Goal: Task Accomplishment & Management: Manage account settings

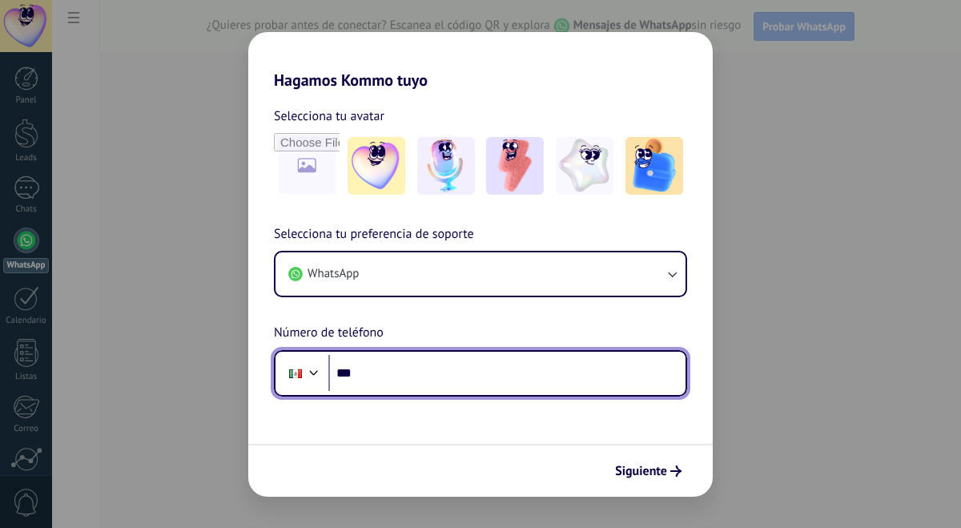
click at [398, 368] on input "***" at bounding box center [506, 373] width 357 height 37
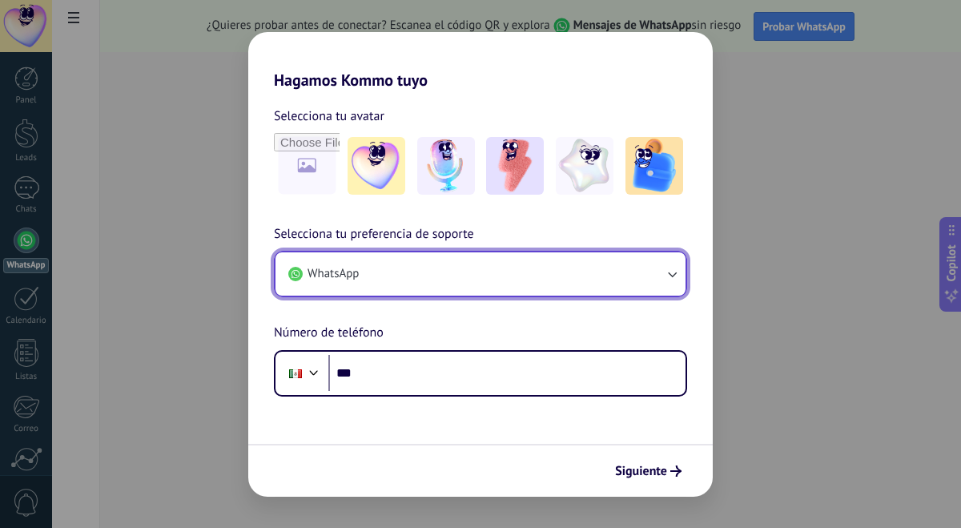
click at [445, 284] on button "WhatsApp" at bounding box center [481, 273] width 410 height 43
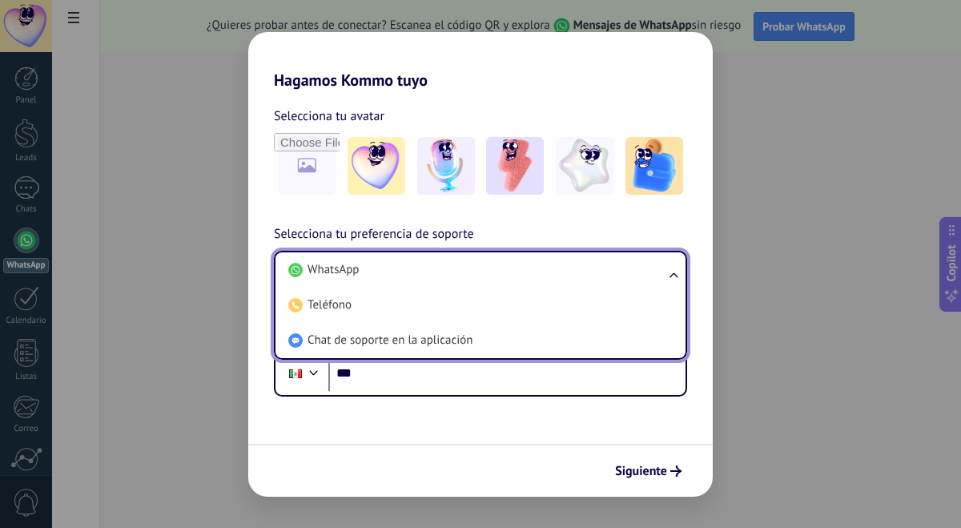
click at [404, 410] on form "Selecciona tu avatar Selecciona tu preferencia de soporte WhatsApp WhatsApp Tel…" at bounding box center [480, 293] width 465 height 407
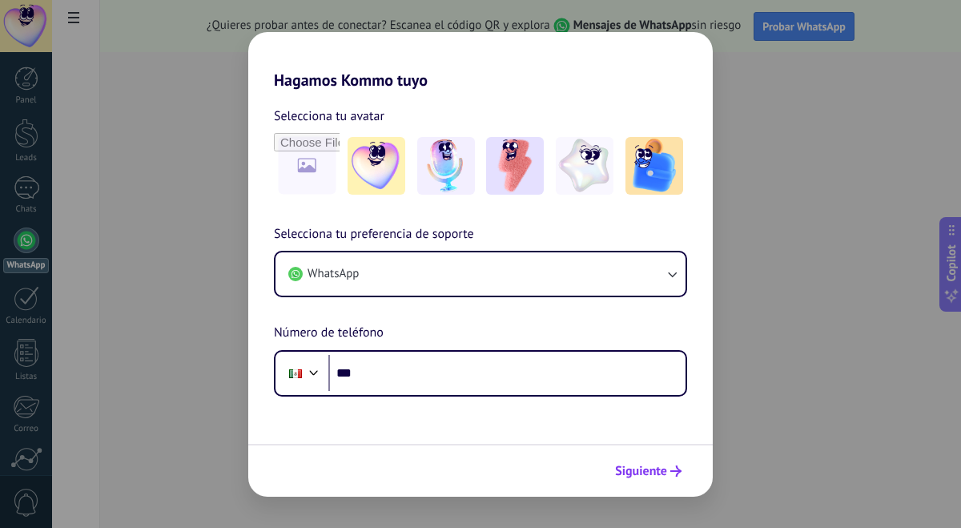
click at [635, 458] on button "Siguiente" at bounding box center [648, 470] width 81 height 27
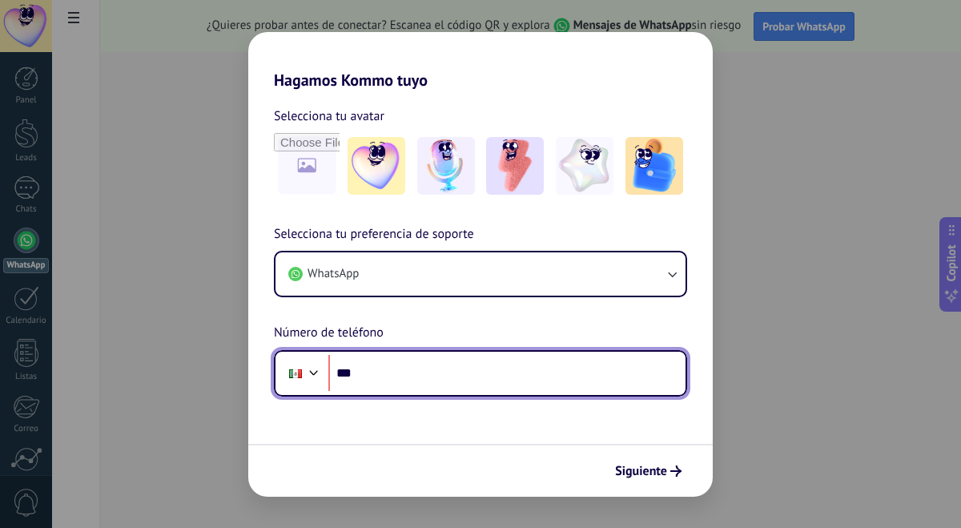
click at [562, 372] on input "***" at bounding box center [506, 373] width 357 height 37
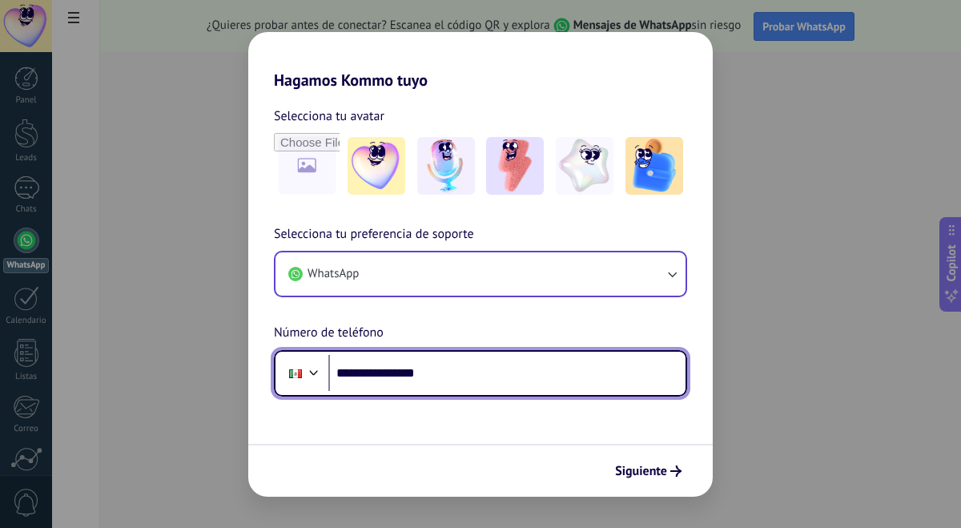
type input "**********"
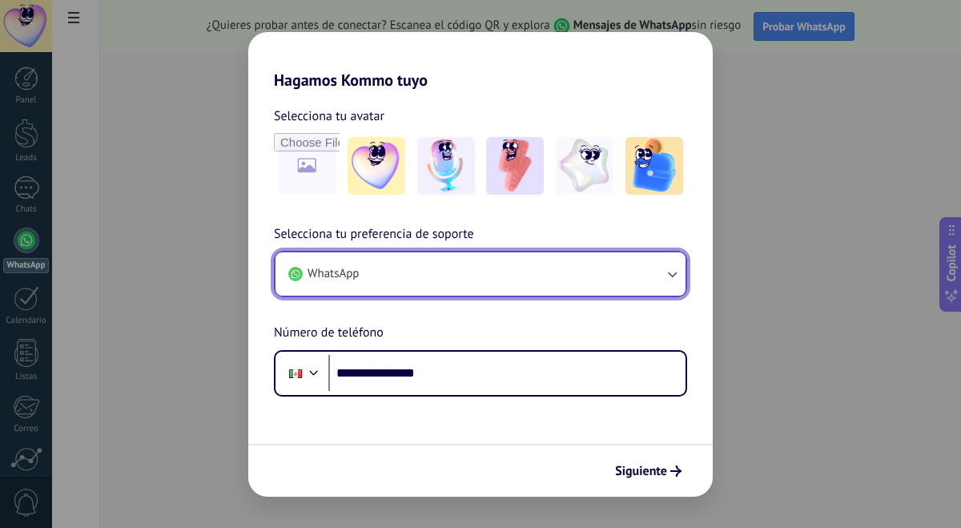
click at [578, 261] on button "WhatsApp" at bounding box center [481, 273] width 410 height 43
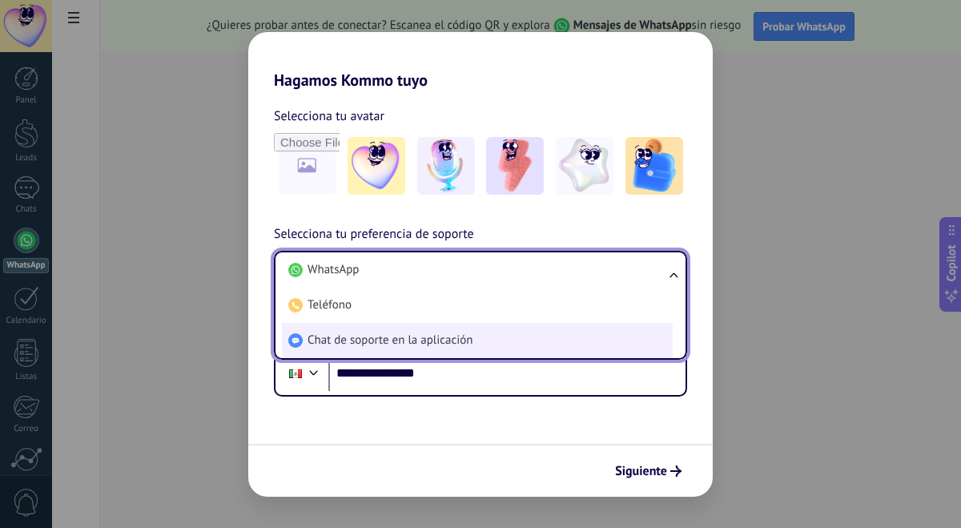
click at [461, 342] on span "Chat de soporte en la aplicación" at bounding box center [390, 340] width 165 height 16
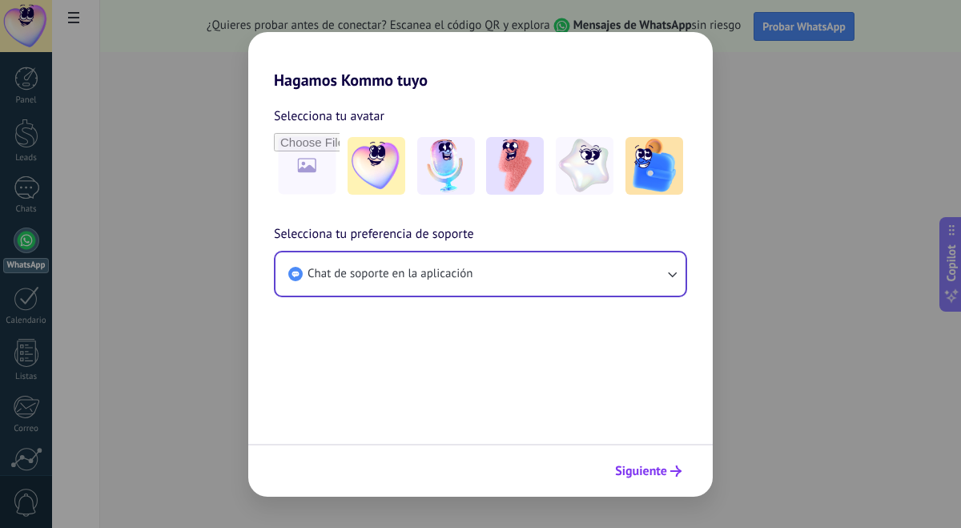
click at [664, 471] on span "Siguiente" at bounding box center [641, 470] width 52 height 11
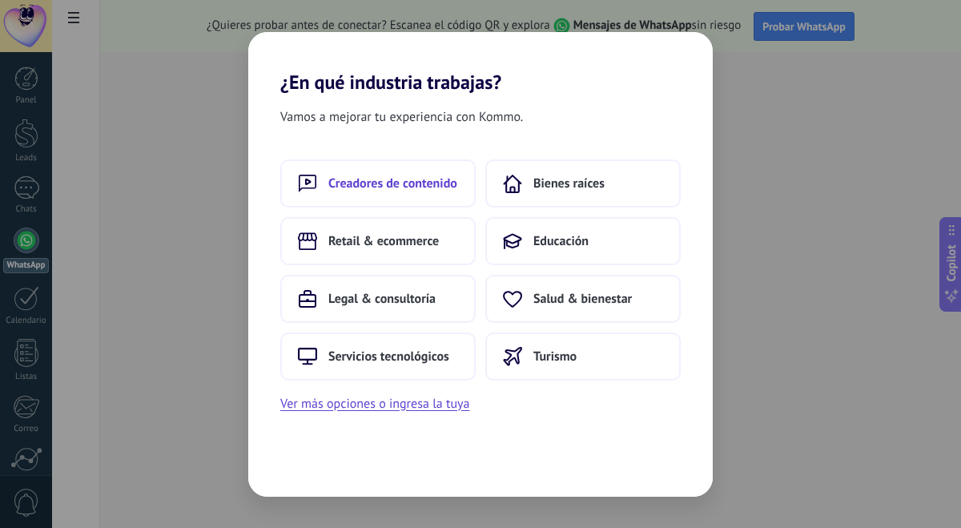
click at [433, 175] on span "Creadores de contenido" at bounding box center [392, 183] width 129 height 16
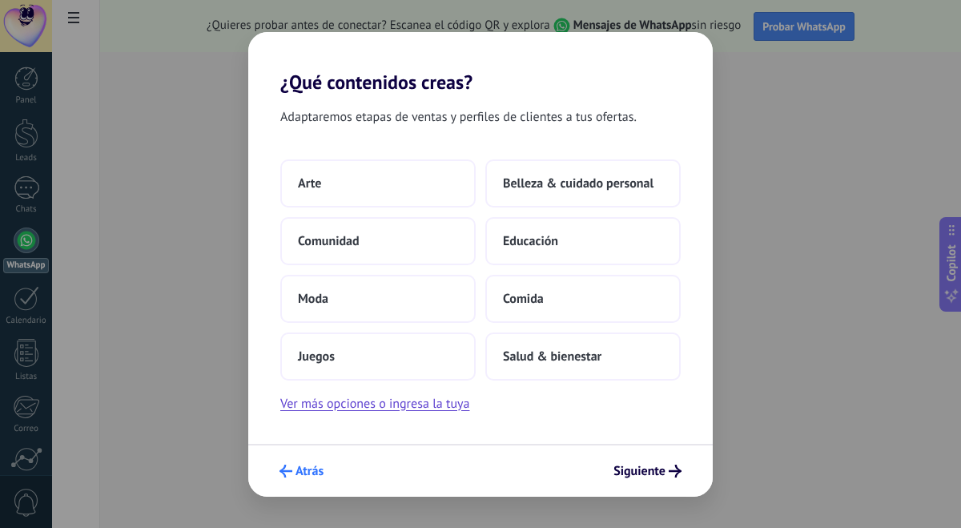
click at [312, 477] on span "Atrás" at bounding box center [310, 470] width 28 height 11
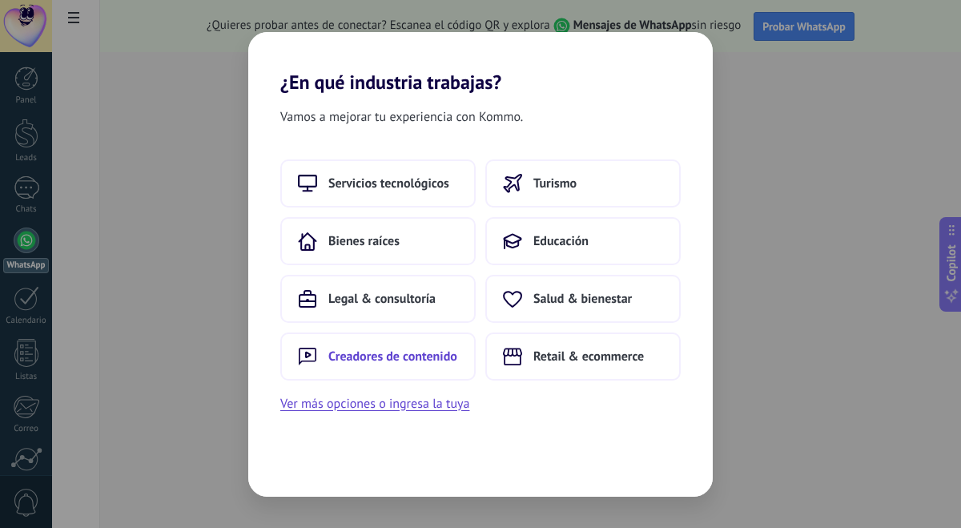
click at [401, 361] on span "Creadores de contenido" at bounding box center [392, 356] width 129 height 16
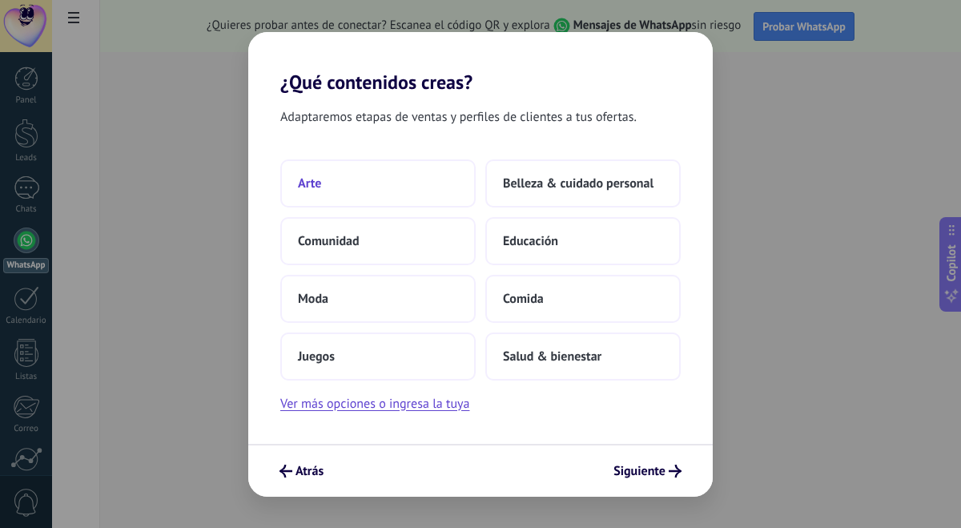
click at [459, 190] on button "Arte" at bounding box center [377, 183] width 195 height 48
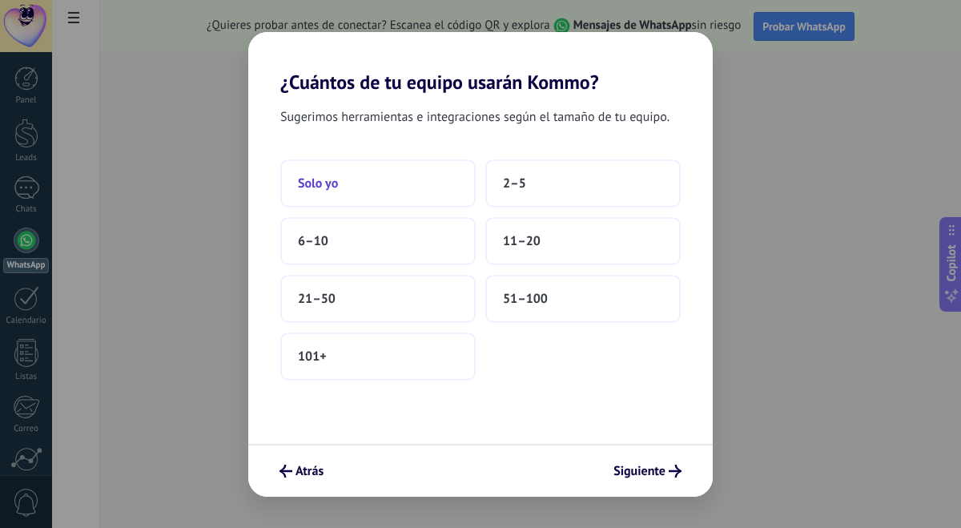
click at [464, 179] on button "Solo yo" at bounding box center [377, 183] width 195 height 48
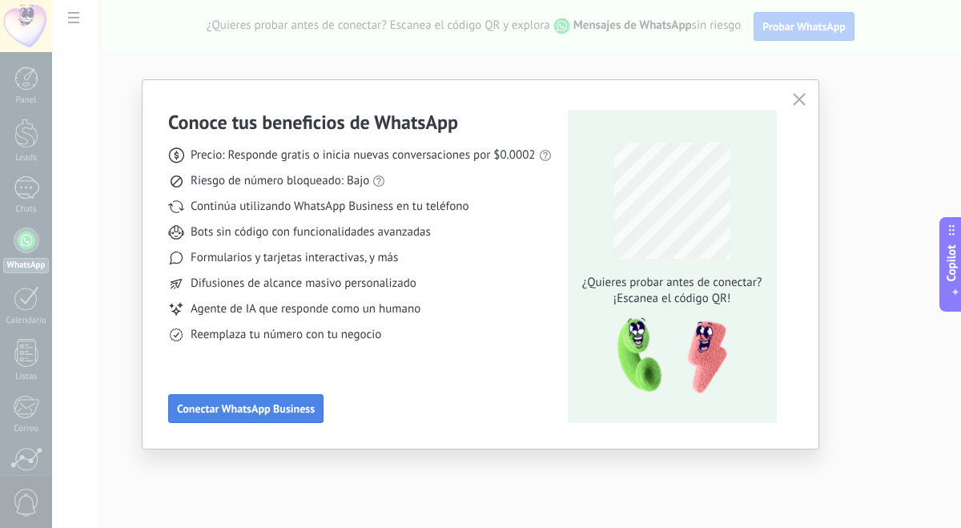
click at [279, 410] on span "Conectar WhatsApp Business" at bounding box center [246, 408] width 138 height 11
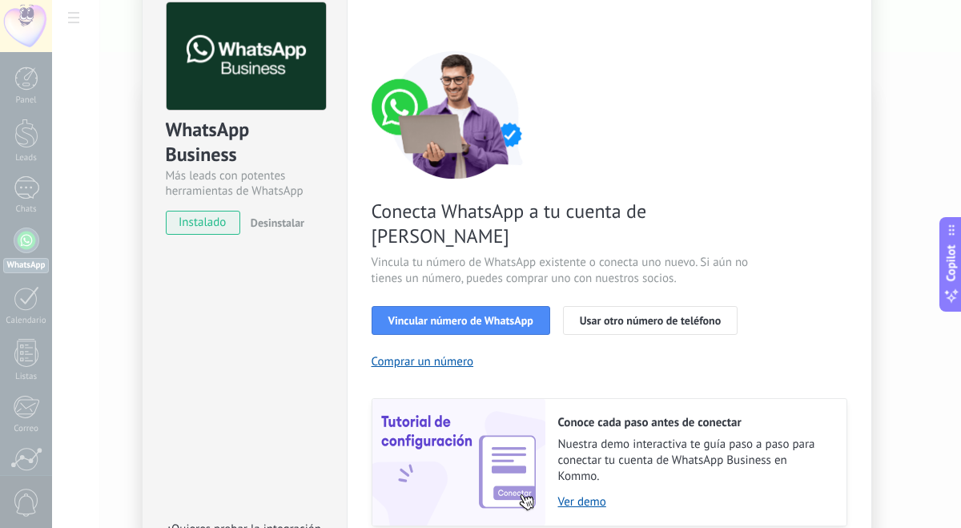
scroll to position [91, 0]
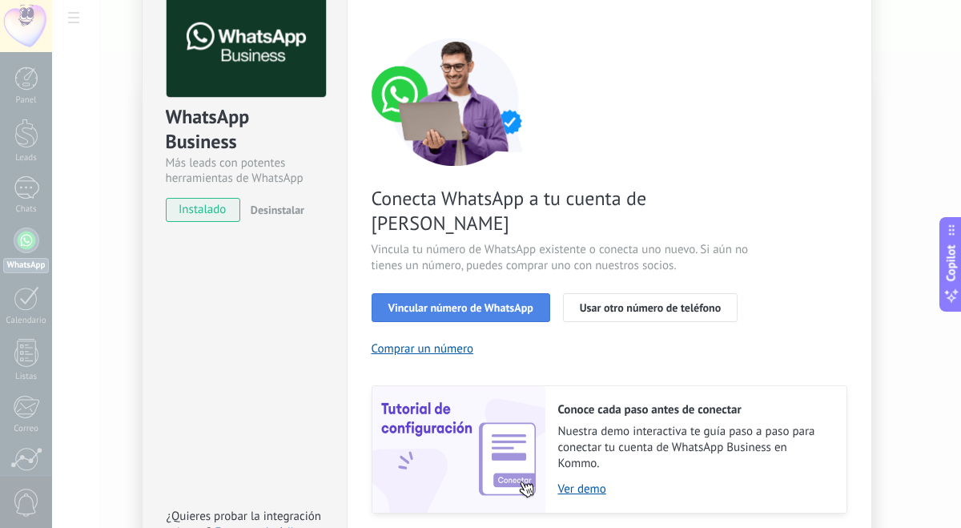
click at [510, 302] on span "Vincular número de WhatsApp" at bounding box center [461, 307] width 145 height 11
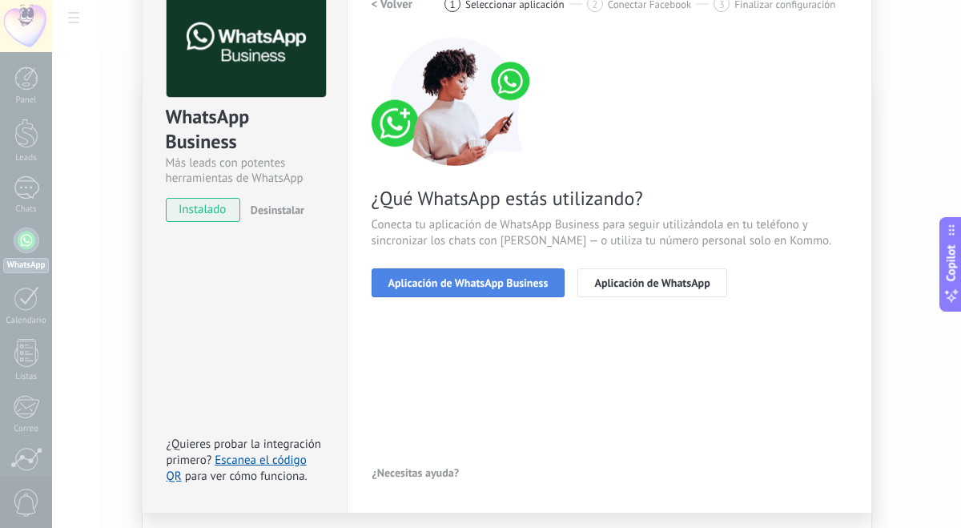
click at [489, 287] on span "Aplicación de WhatsApp Business" at bounding box center [469, 282] width 160 height 11
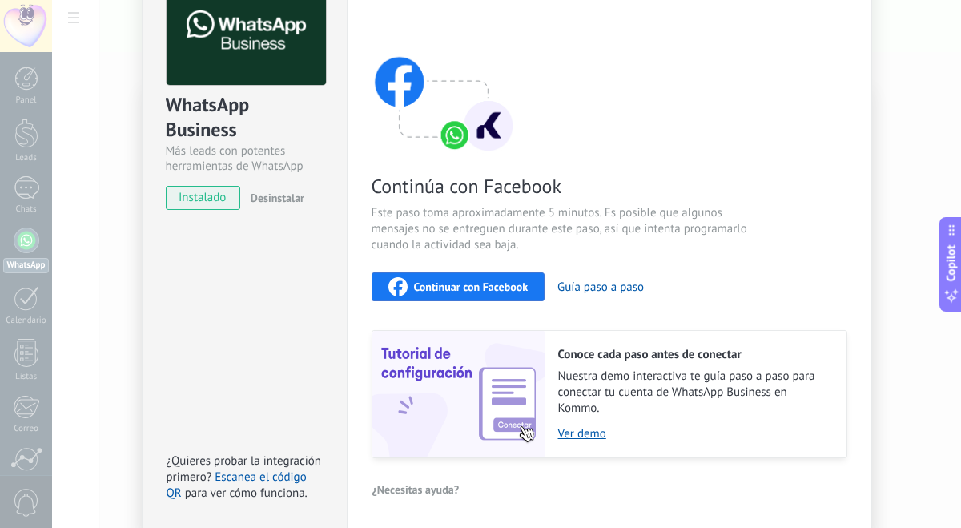
scroll to position [0, 0]
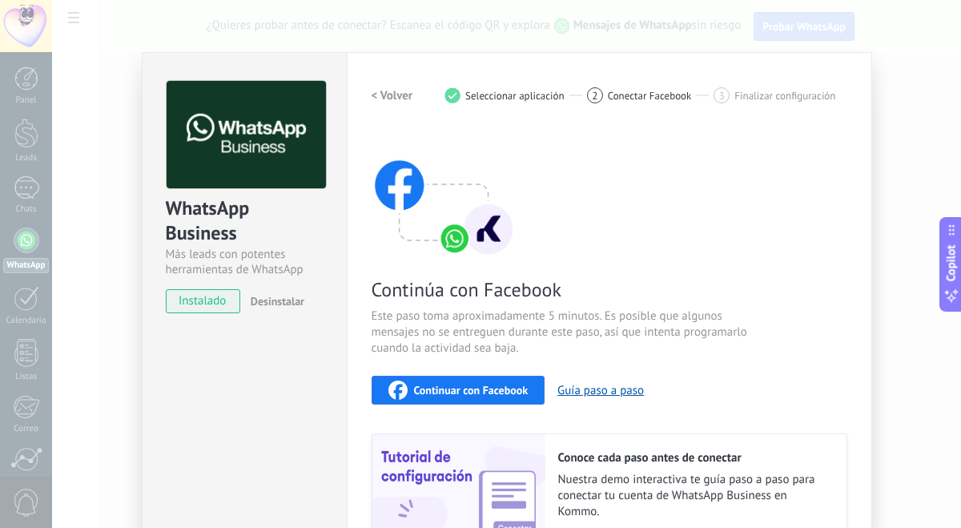
click at [445, 381] on div "Continuar con Facebook" at bounding box center [459, 390] width 140 height 19
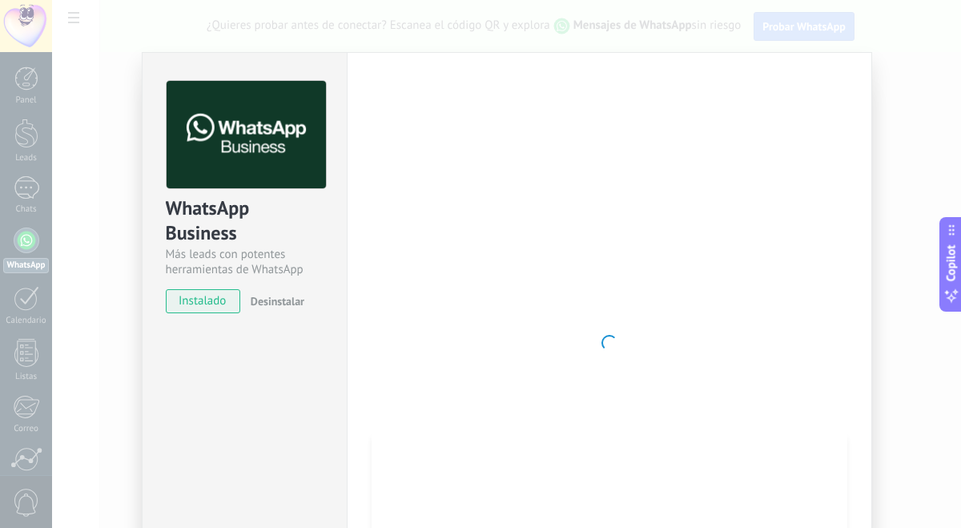
click at [615, 332] on div at bounding box center [610, 343] width 476 height 524
click at [113, 288] on div "WhatsApp Business Más leads con potentes herramientas de WhatsApp instalado Des…" at bounding box center [506, 264] width 909 height 528
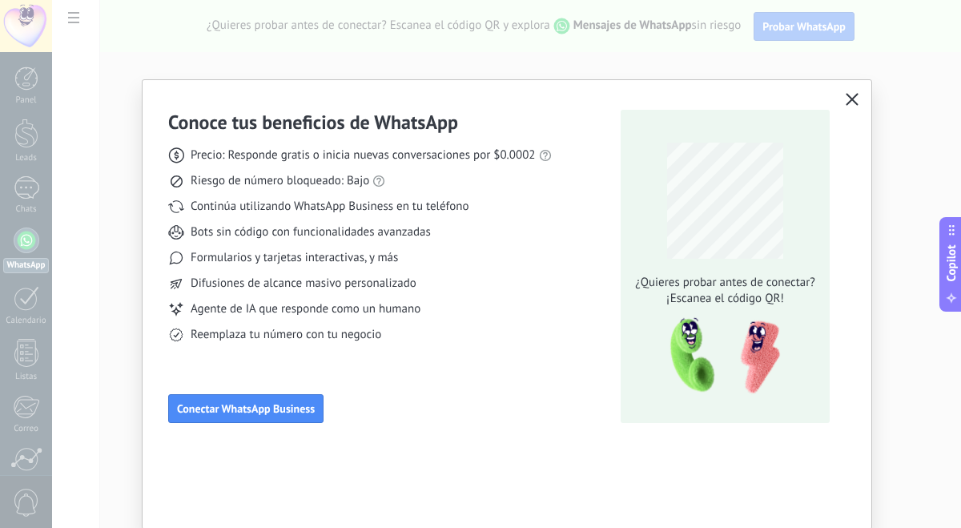
click at [848, 97] on icon "button" at bounding box center [852, 99] width 13 height 13
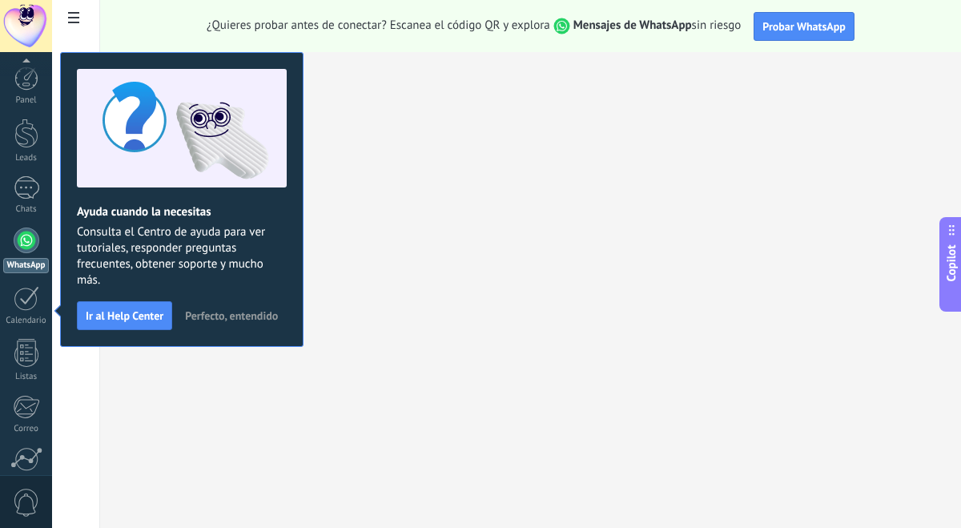
scroll to position [139, 0]
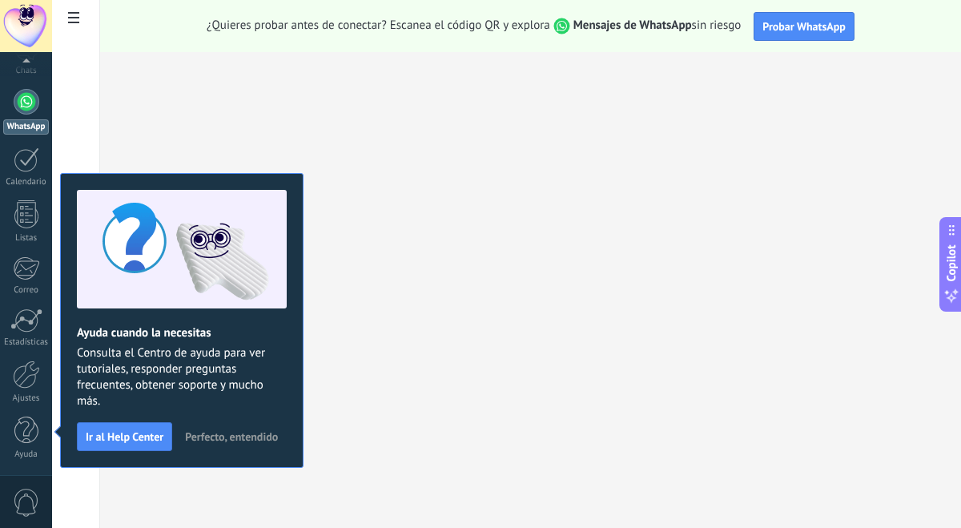
click at [212, 433] on span "Perfecto, entendido" at bounding box center [231, 436] width 93 height 11
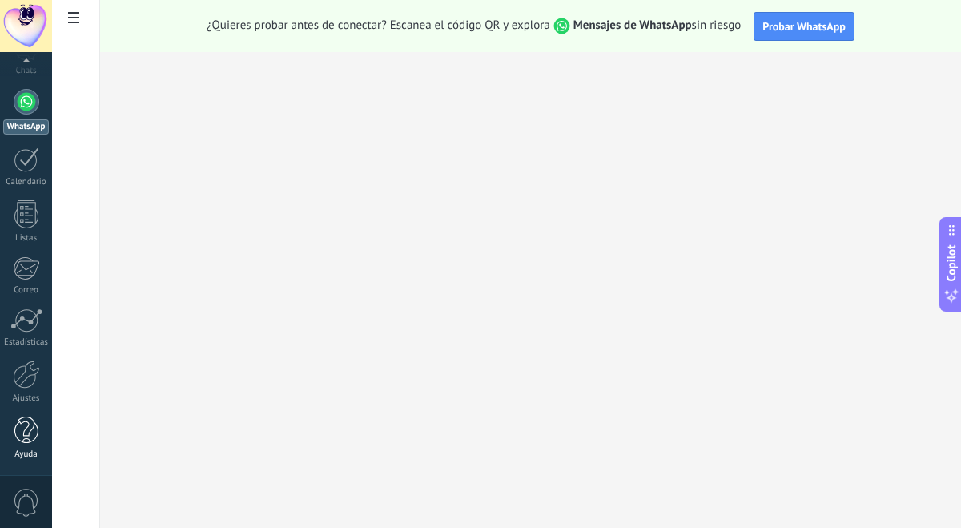
click at [33, 431] on div at bounding box center [26, 431] width 24 height 28
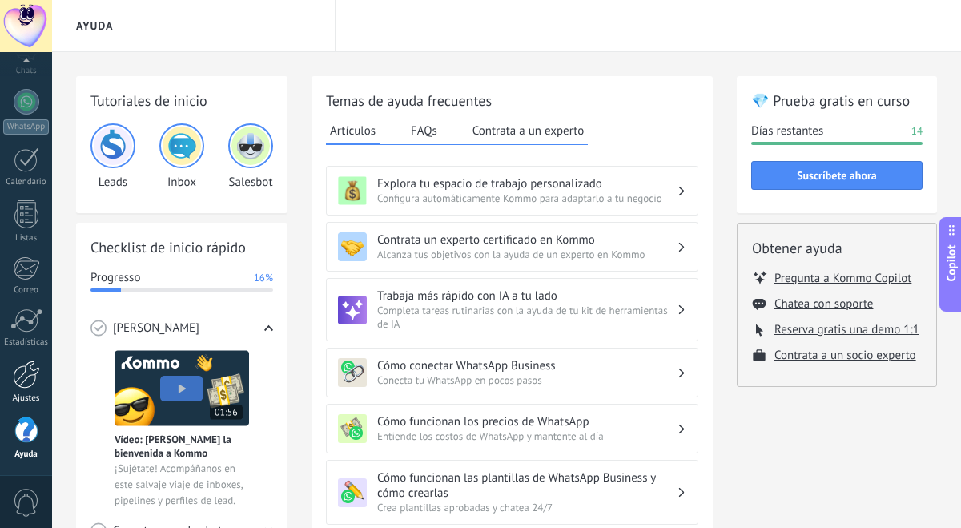
click at [38, 389] on link "Ajustes" at bounding box center [26, 382] width 52 height 43
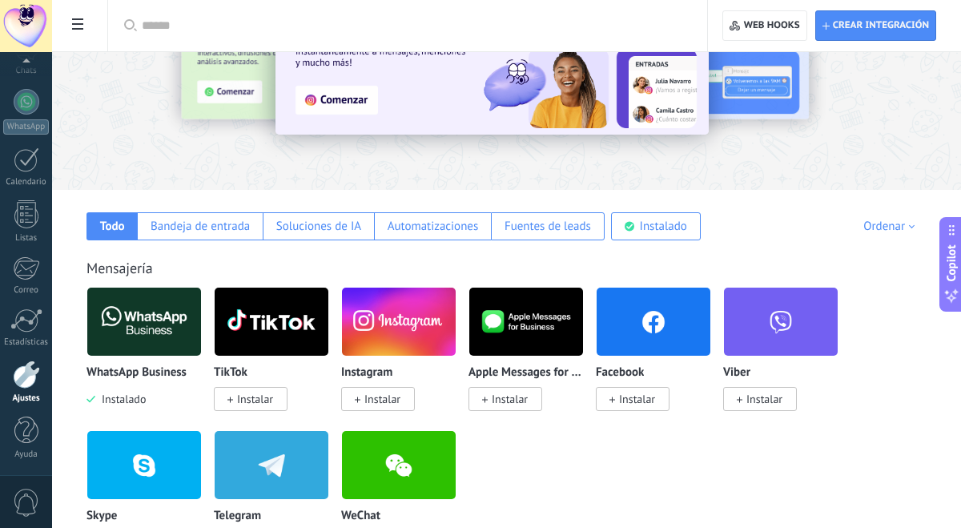
scroll to position [133, 0]
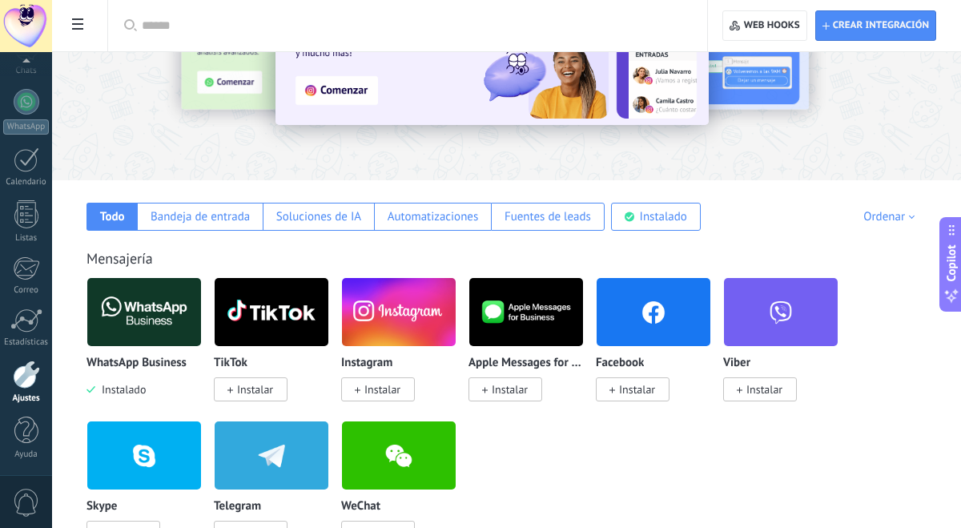
click at [395, 394] on span "Instalar" at bounding box center [383, 389] width 36 height 14
click at [647, 390] on span "Instalar" at bounding box center [637, 389] width 36 height 14
click at [230, 388] on span at bounding box center [231, 389] width 6 height 14
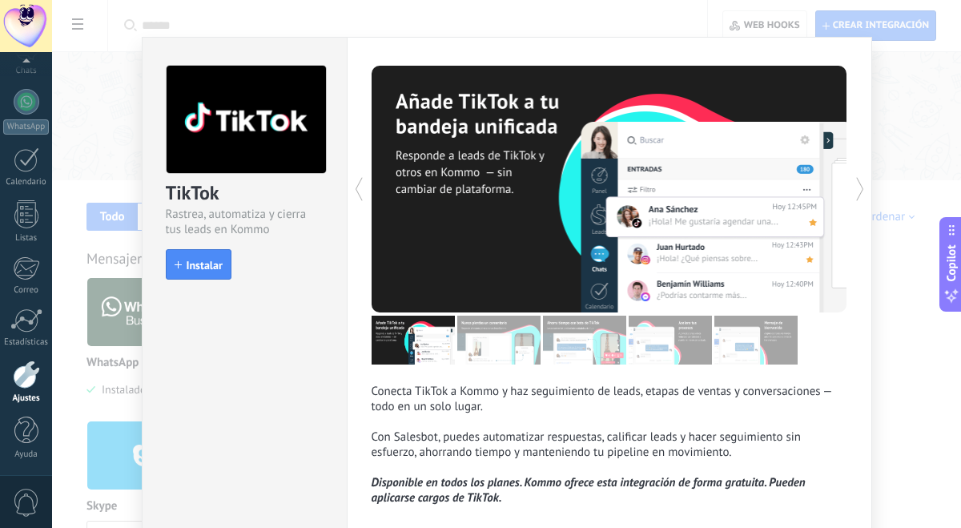
scroll to position [25, 0]
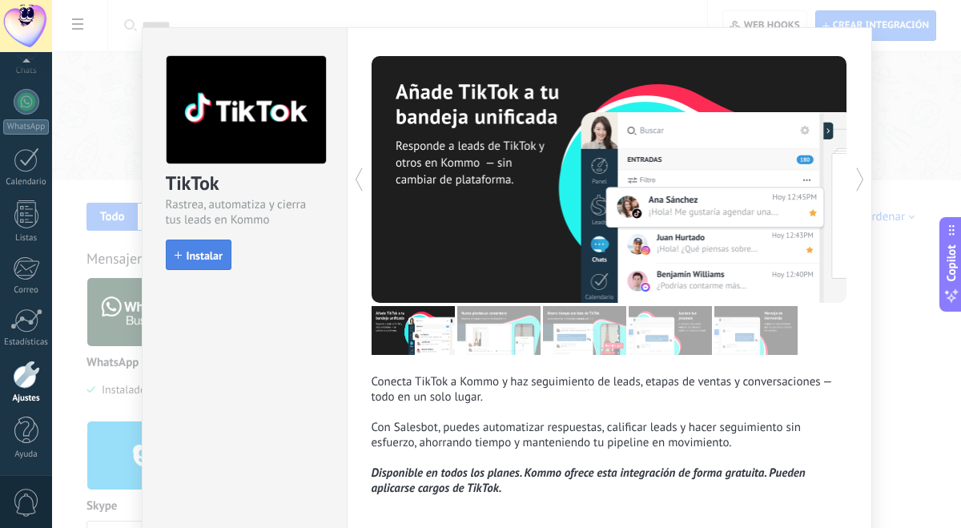
click at [195, 264] on button "Instalar" at bounding box center [199, 255] width 66 height 30
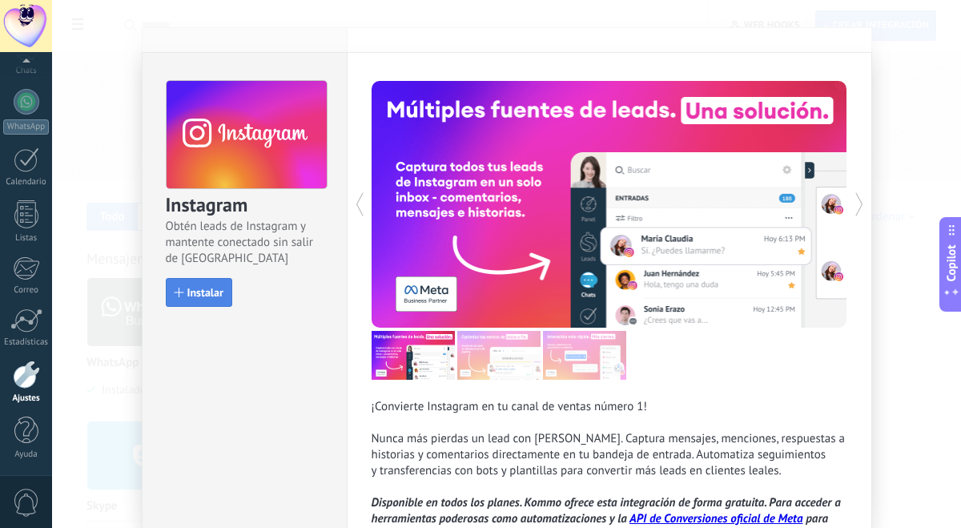
click at [193, 296] on span "Instalar" at bounding box center [205, 292] width 36 height 11
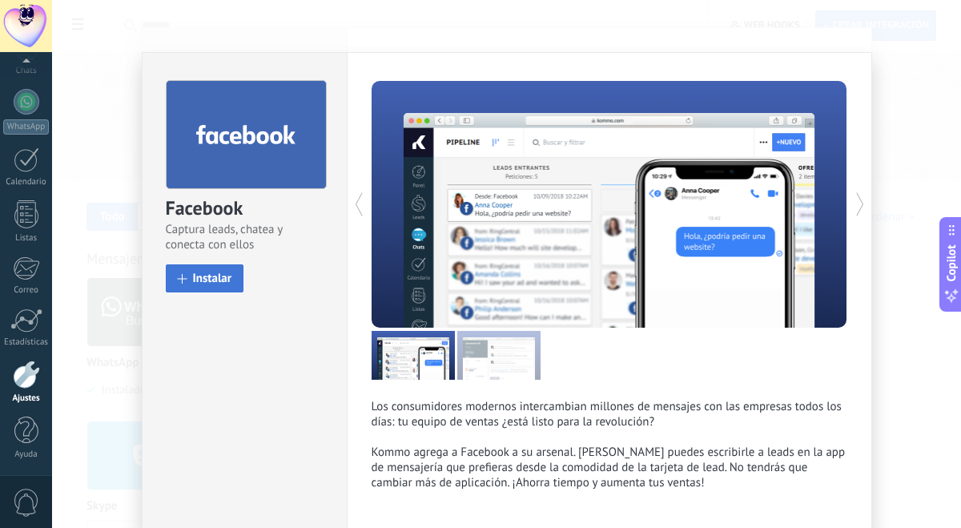
click at [211, 275] on span "Instalar" at bounding box center [212, 278] width 39 height 12
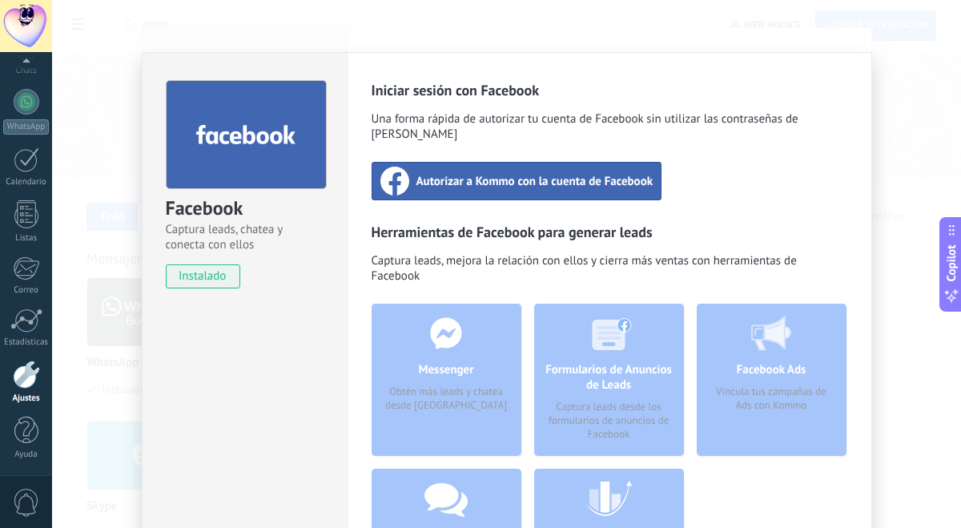
click at [101, 348] on div "Facebook Captura leads, chatea y conecta con ellos instalado Desinstalar Inicia…" at bounding box center [506, 264] width 909 height 528
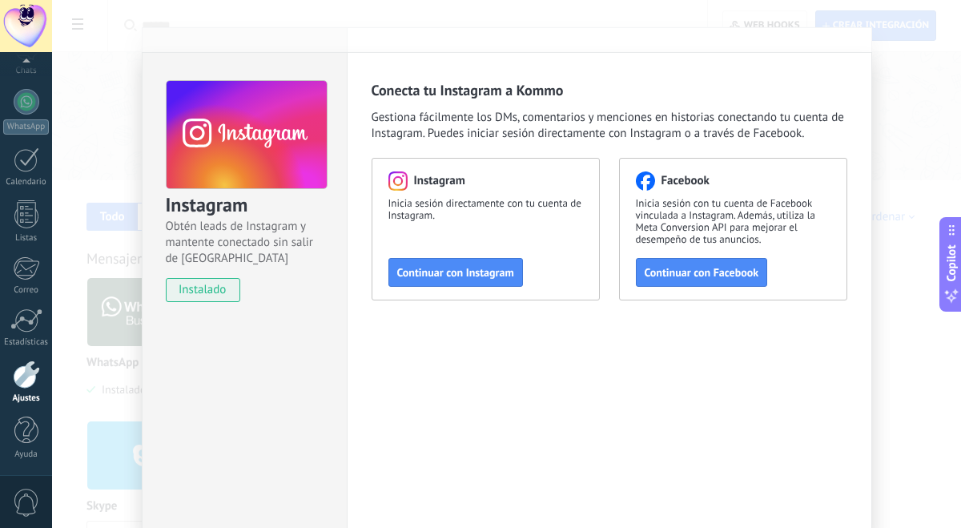
click at [113, 354] on div "Instagram Obtén leads de Instagram y mantente conectado sin salir de Kommo inst…" at bounding box center [506, 264] width 909 height 528
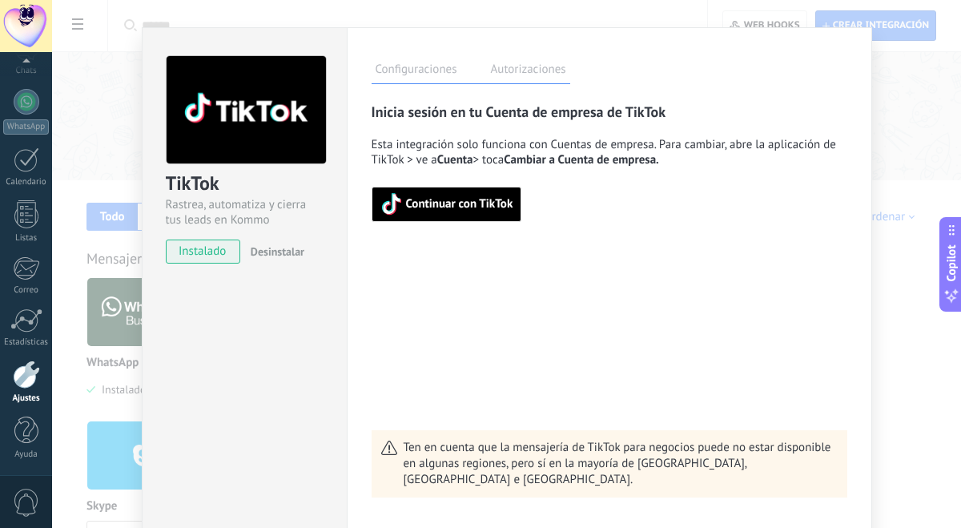
click at [113, 354] on div "TikTok Rastrea, automatiza y cierra tus leads en Kommo instalado Desinstalar Co…" at bounding box center [506, 264] width 909 height 528
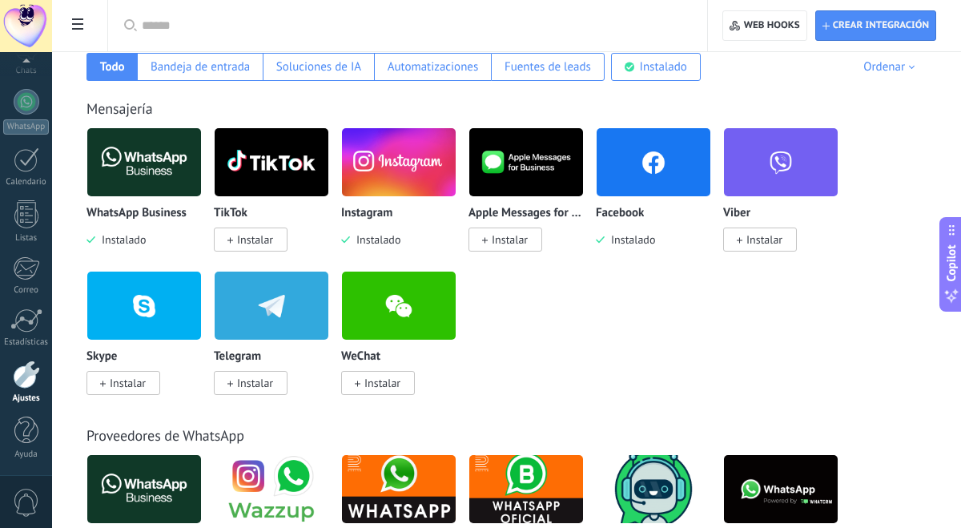
scroll to position [272, 0]
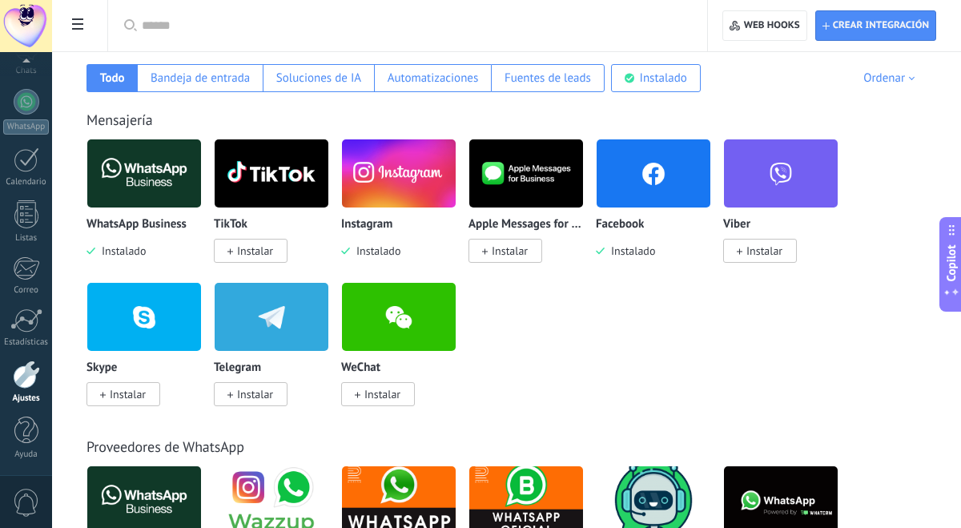
click at [263, 401] on span "Instalar" at bounding box center [255, 394] width 36 height 14
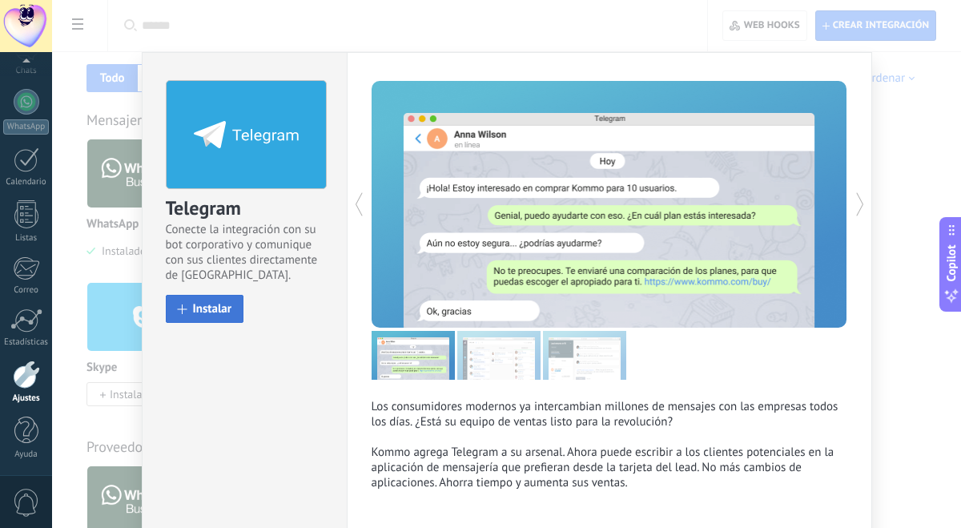
click at [216, 311] on span "Instalar" at bounding box center [212, 309] width 39 height 12
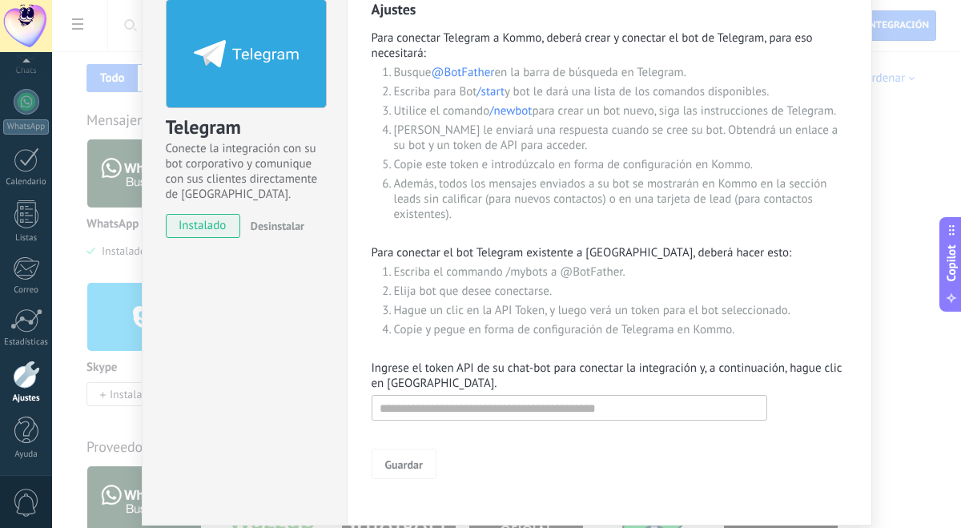
scroll to position [140, 0]
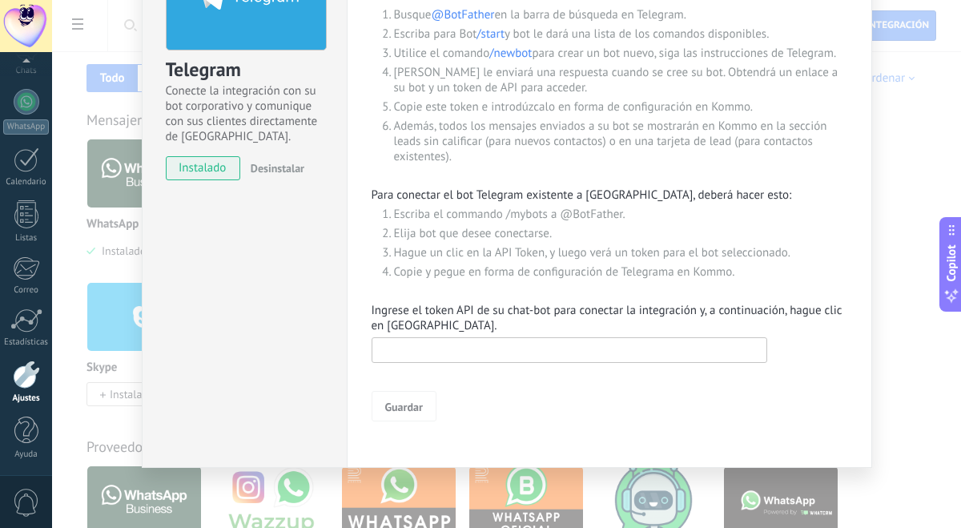
click at [583, 352] on input "text" at bounding box center [570, 350] width 396 height 26
paste input "**********"
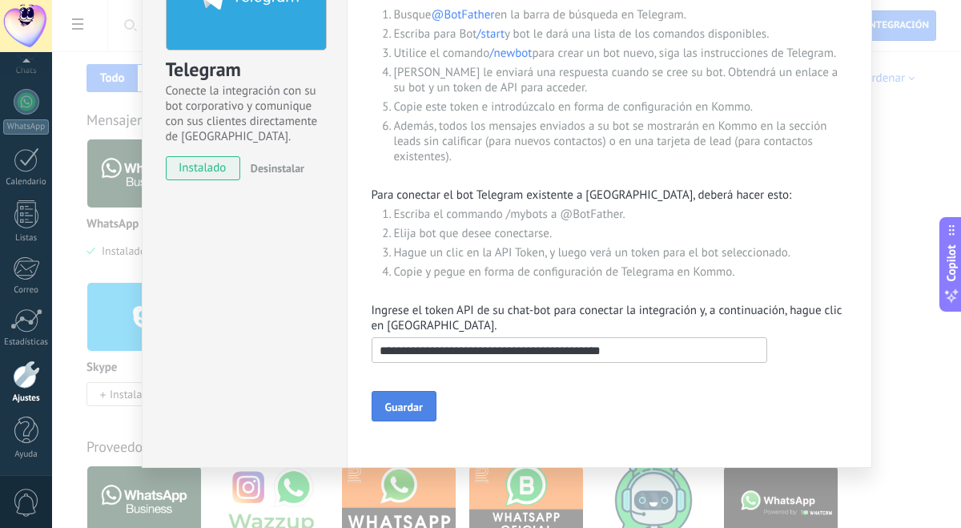
type input "**********"
click at [417, 401] on span "Guardar" at bounding box center [404, 406] width 38 height 11
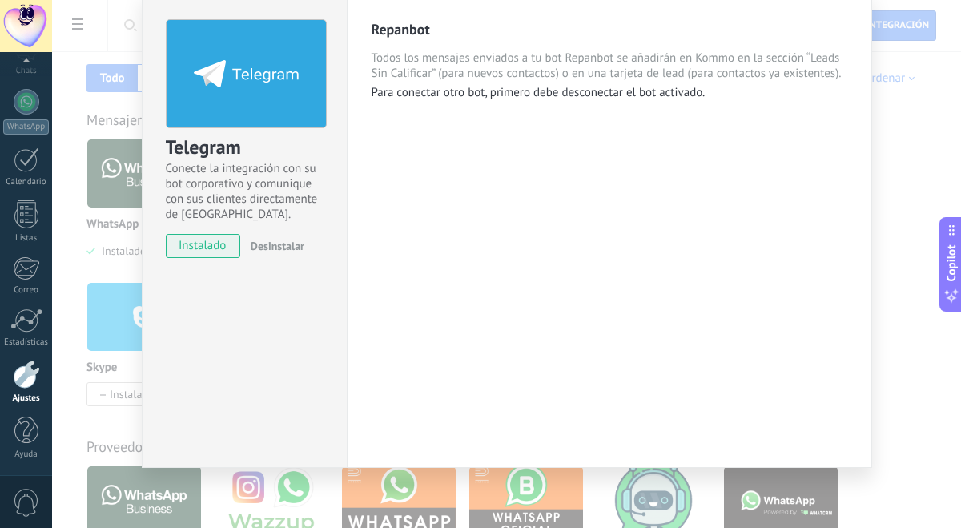
scroll to position [0, 0]
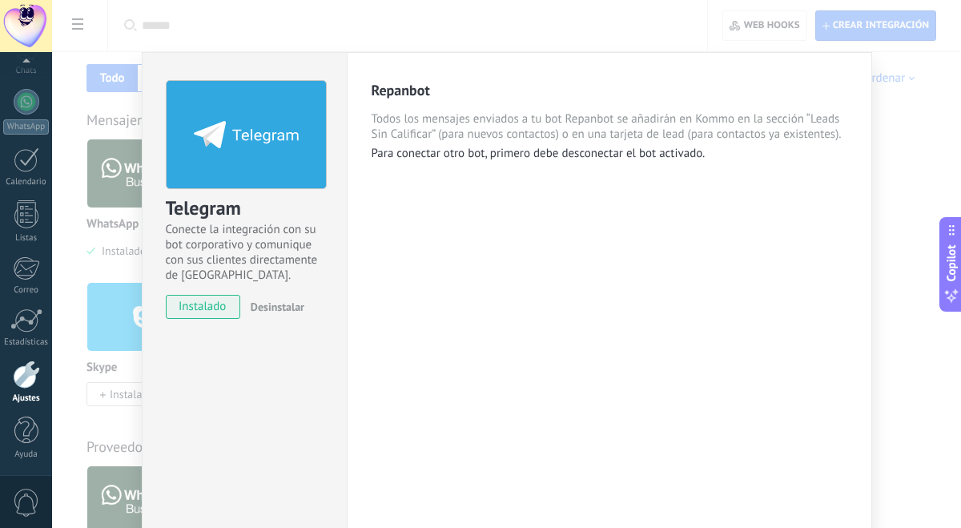
click at [101, 308] on div "Telegram Conecte la integración con su bot corporativo y comunique con sus clie…" at bounding box center [506, 264] width 909 height 528
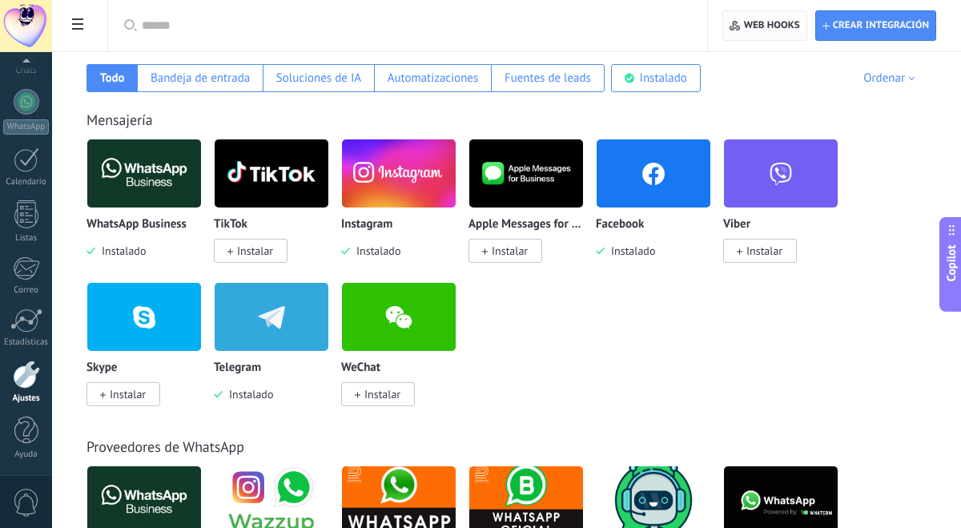
click at [766, 24] on span "Web hooks 0" at bounding box center [772, 25] width 56 height 13
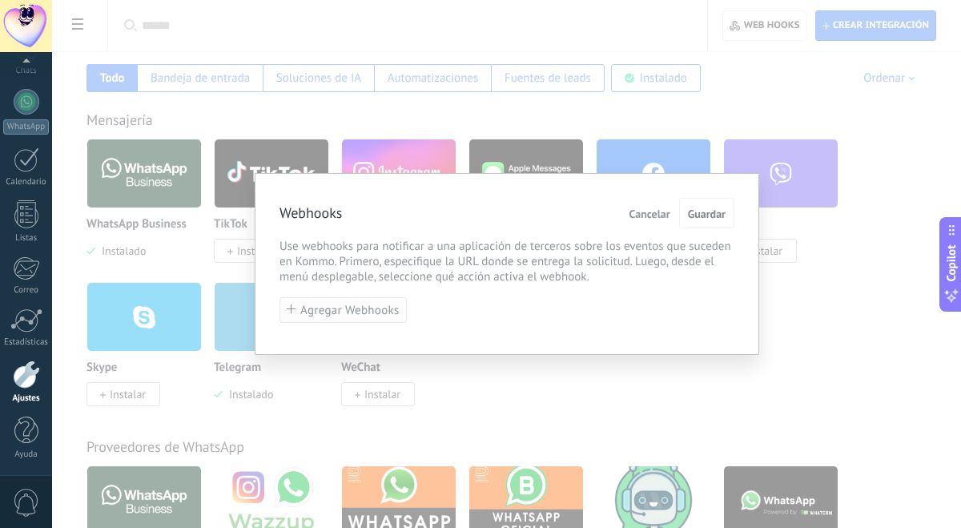
click at [357, 315] on span "Agregar Webhooks" at bounding box center [349, 310] width 99 height 12
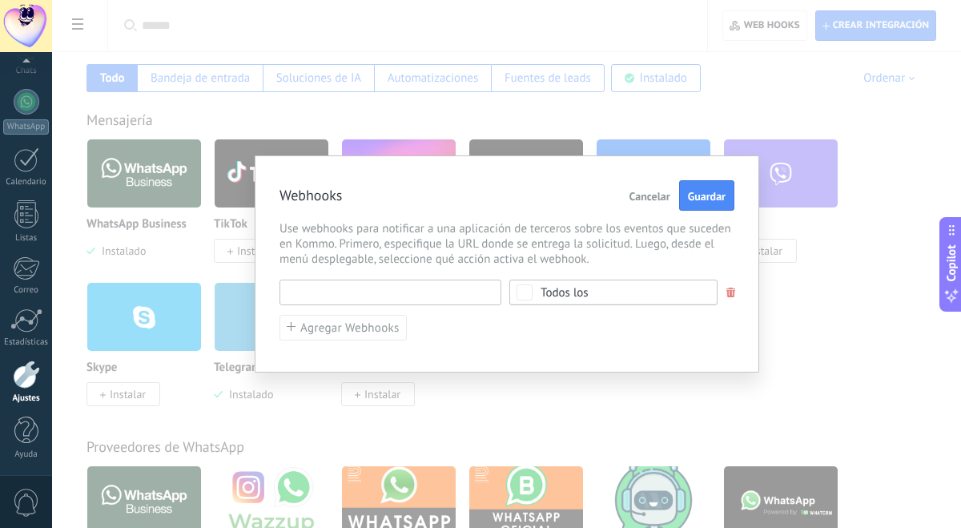
click at [391, 294] on input "text" at bounding box center [391, 293] width 222 height 26
paste input "**********"
type input "**********"
click at [573, 294] on div "Todos los" at bounding box center [565, 293] width 48 height 12
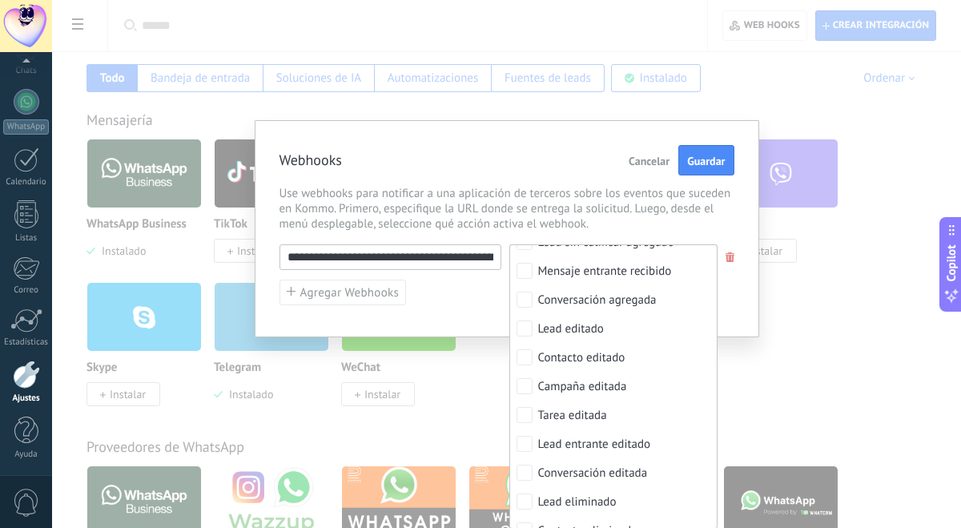
scroll to position [0, 0]
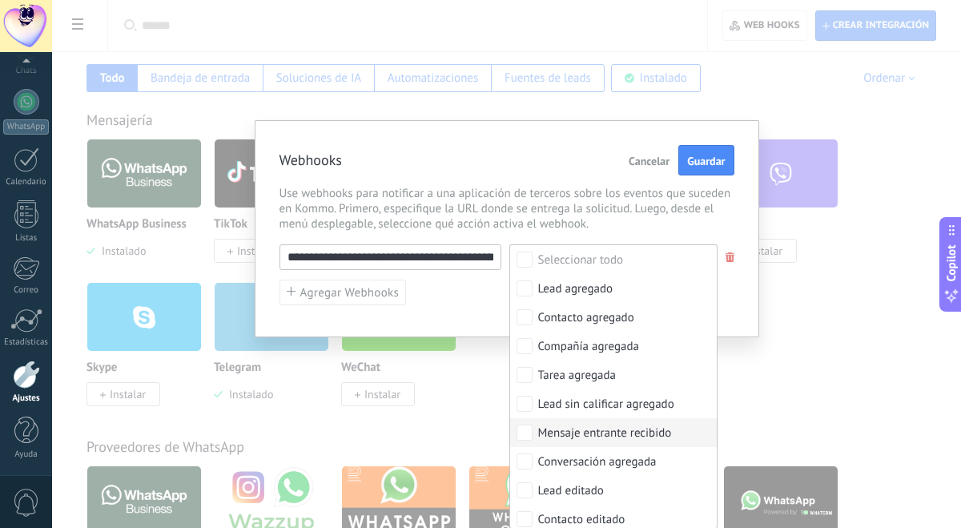
click at [595, 428] on div "Mensaje entrante recibido" at bounding box center [605, 433] width 134 height 16
click at [550, 183] on div "**********" at bounding box center [507, 228] width 505 height 217
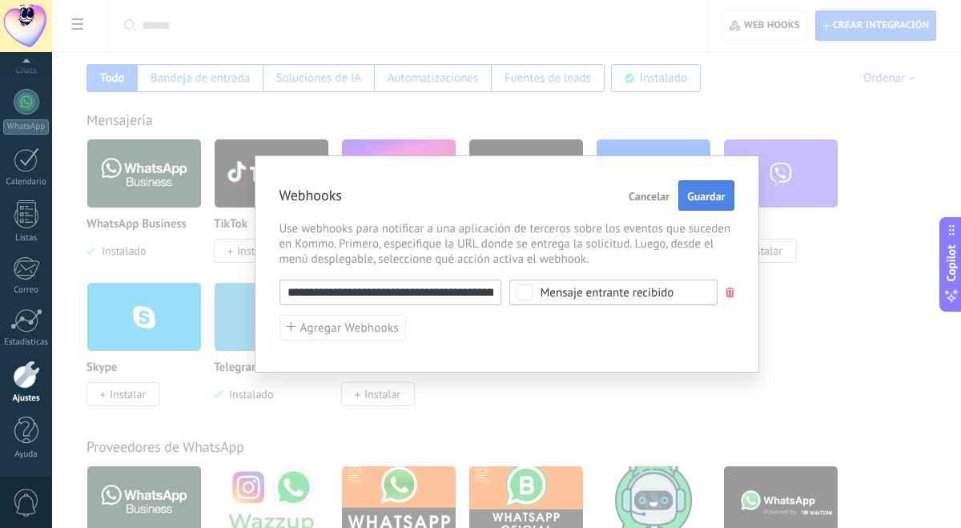
click at [719, 192] on span "Guardar" at bounding box center [706, 196] width 38 height 11
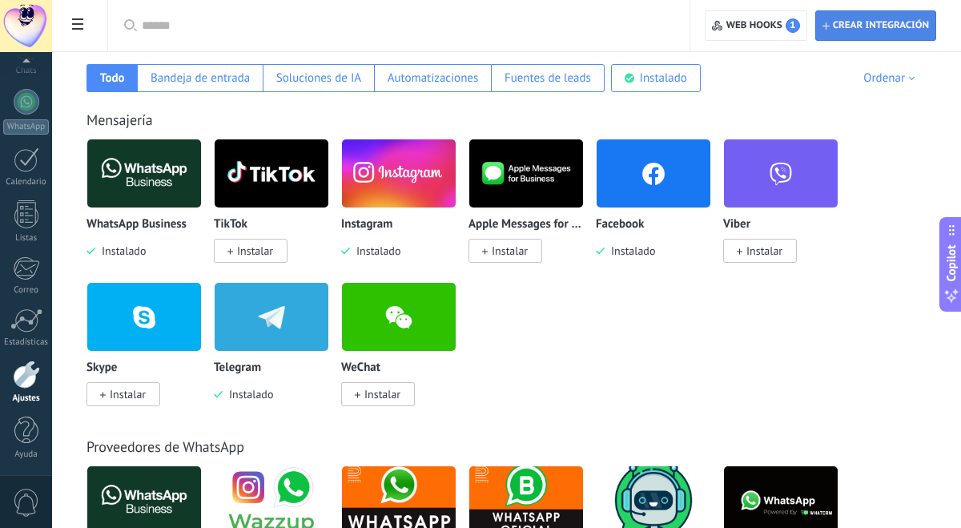
click at [855, 21] on span "Crear integración" at bounding box center [881, 25] width 96 height 13
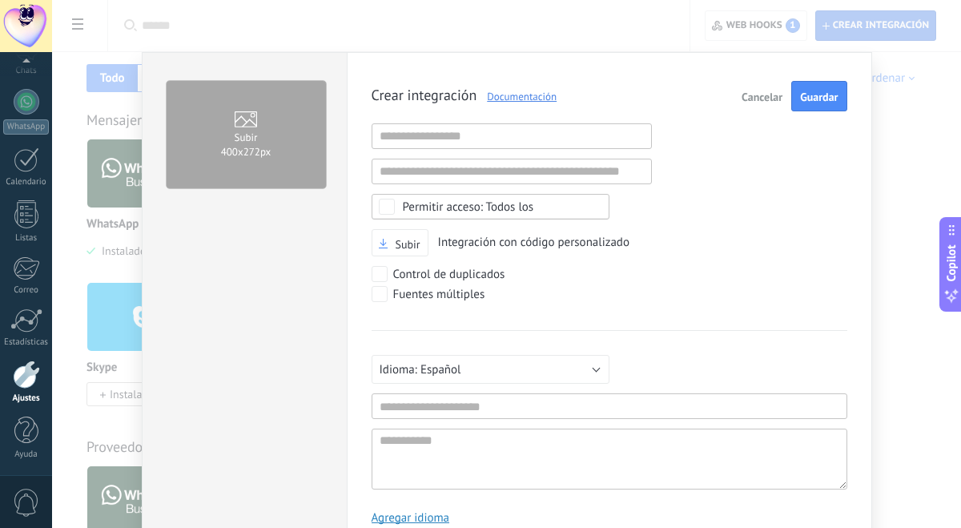
scroll to position [15, 0]
click at [486, 137] on input "text" at bounding box center [512, 136] width 280 height 26
paste input "**********"
type input "**********"
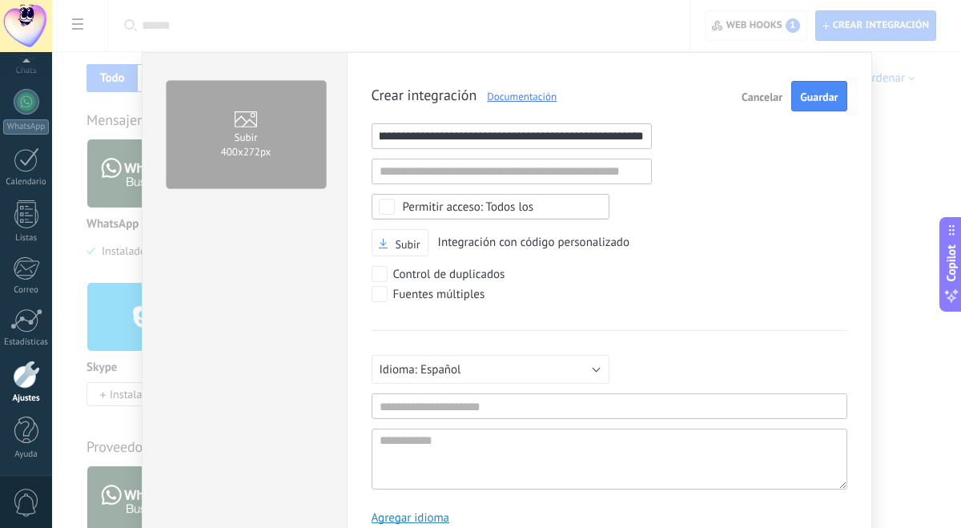
click at [659, 221] on div "**********" at bounding box center [610, 309] width 476 height 456
click at [538, 207] on span "Todos los" at bounding box center [496, 207] width 186 height 12
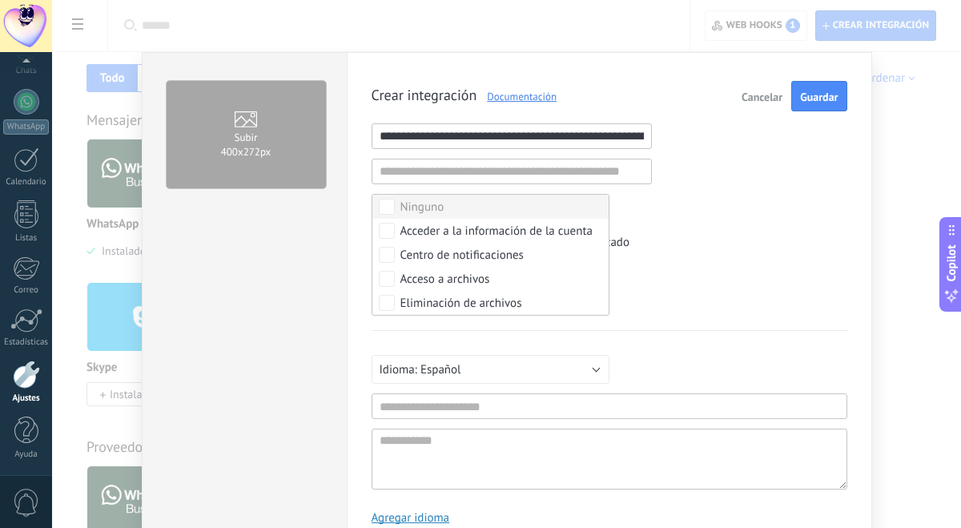
click at [712, 248] on div "Subir Integración con código personalizado" at bounding box center [610, 243] width 476 height 28
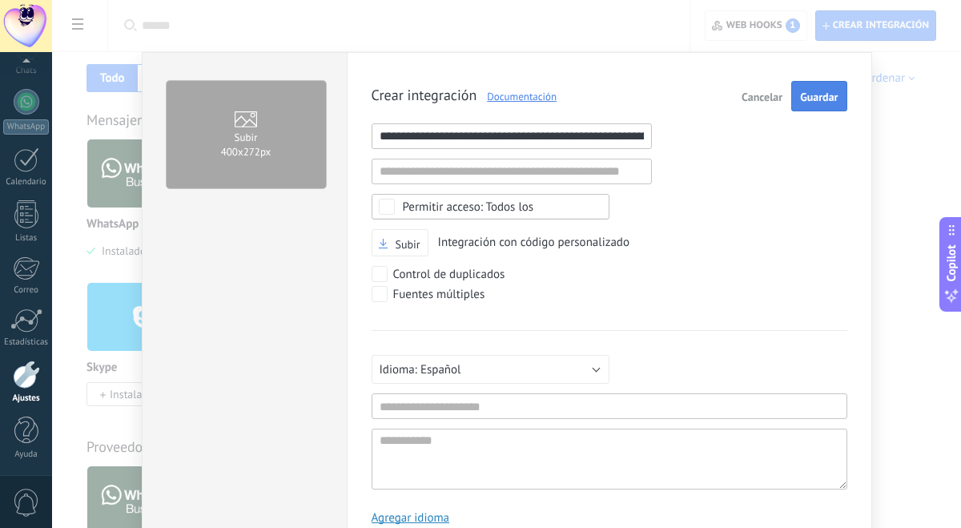
click at [800, 105] on button "Guardar" at bounding box center [819, 96] width 55 height 30
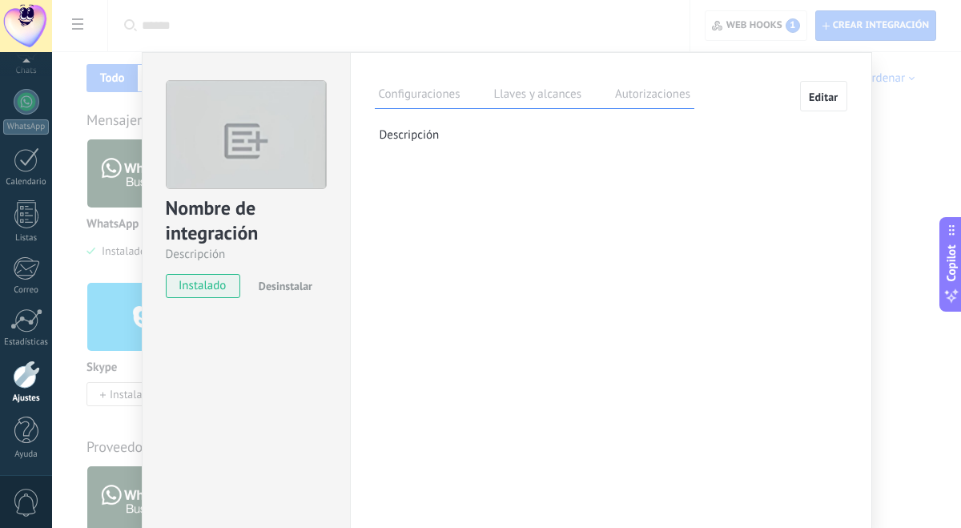
click at [535, 106] on label "Llaves y alcances" at bounding box center [537, 96] width 95 height 23
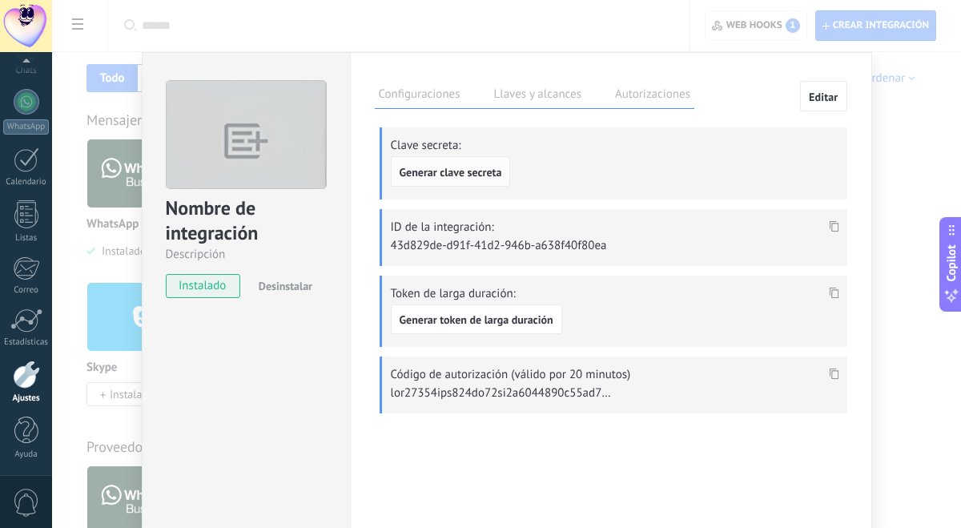
click at [482, 175] on span "Generar clave secreta" at bounding box center [451, 172] width 103 height 11
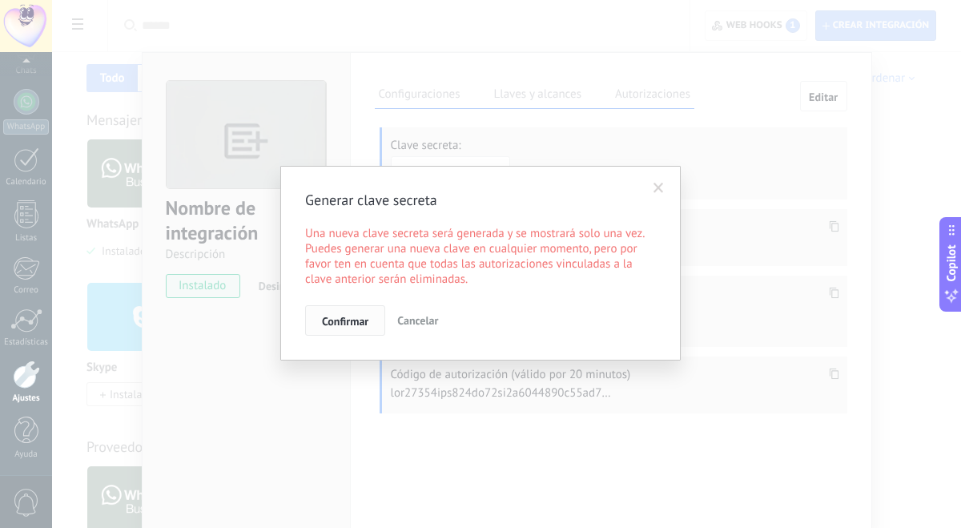
click at [352, 317] on span "Confirmar" at bounding box center [345, 321] width 46 height 11
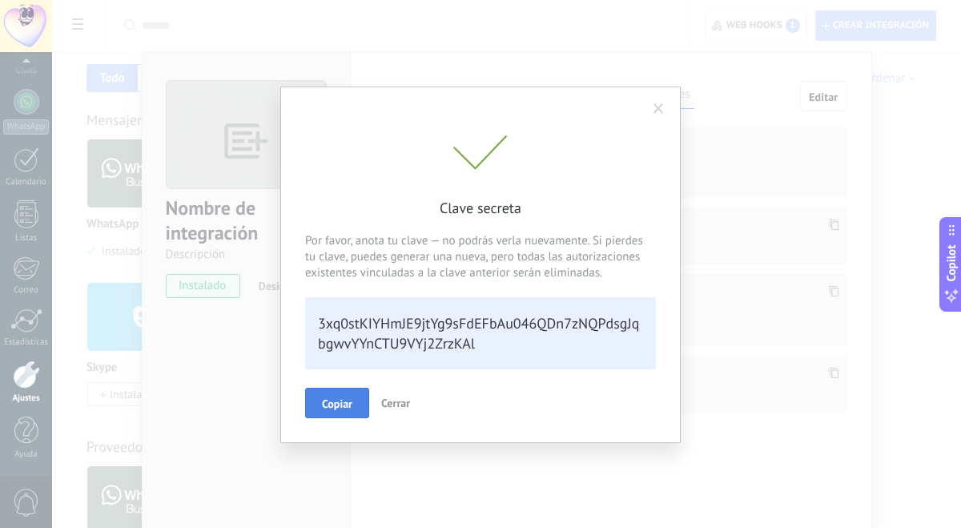
click at [345, 407] on span "Copiar" at bounding box center [337, 403] width 30 height 11
click at [702, 189] on div "Clave secreta Por favor, anota tu clave — no podrás verla nuevamente. Si pierde…" at bounding box center [480, 264] width 961 height 528
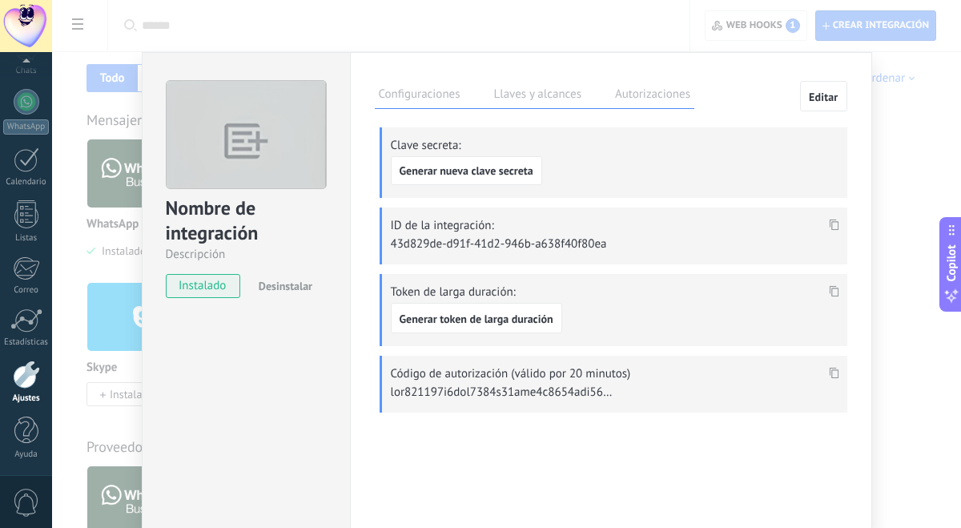
click at [829, 226] on icon at bounding box center [834, 225] width 10 height 11
click at [515, 310] on button "Generar token de larga duración" at bounding box center [476, 318] width 171 height 30
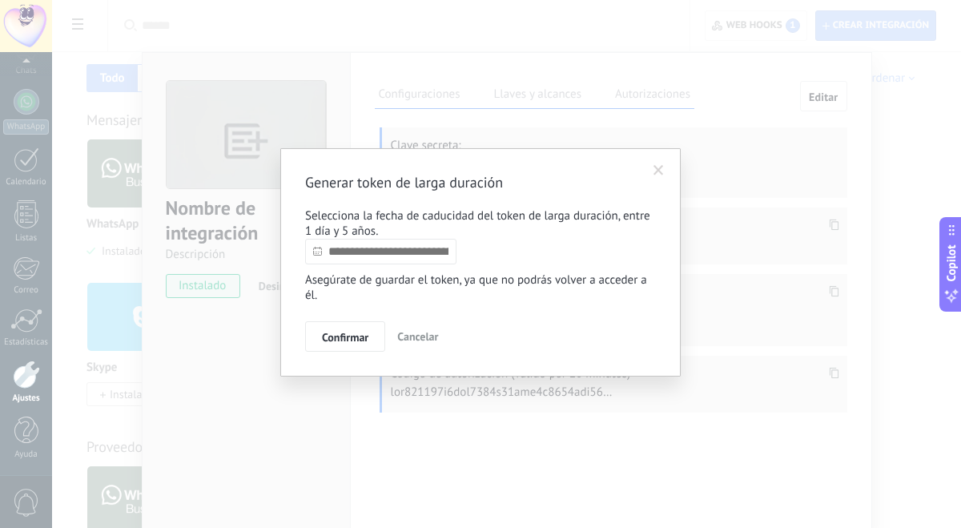
click at [398, 254] on input "text" at bounding box center [380, 252] width 151 height 26
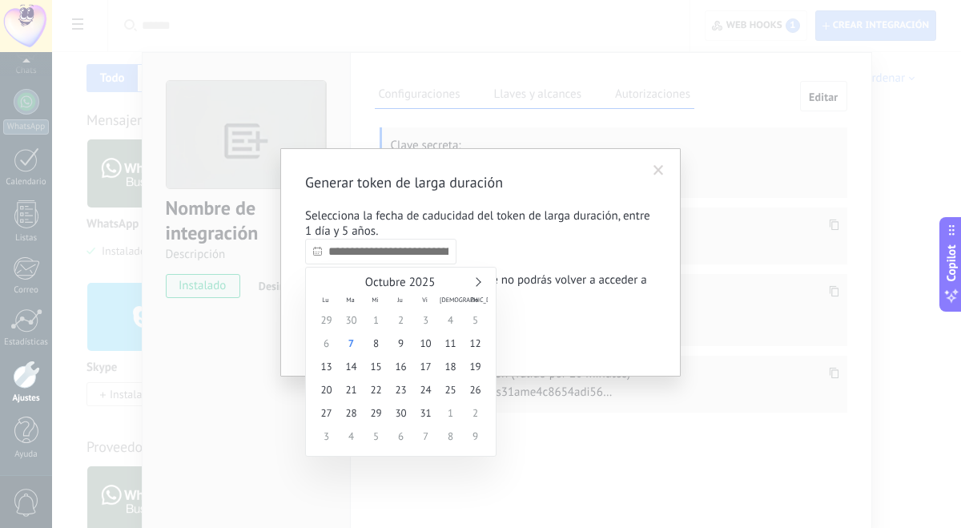
click at [479, 283] on link at bounding box center [476, 281] width 9 height 9
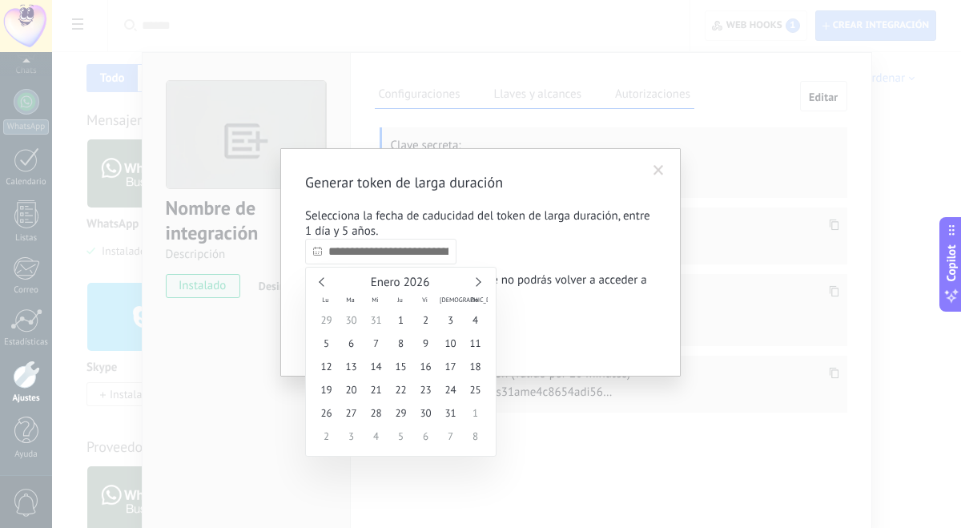
click at [479, 283] on link at bounding box center [476, 281] width 9 height 9
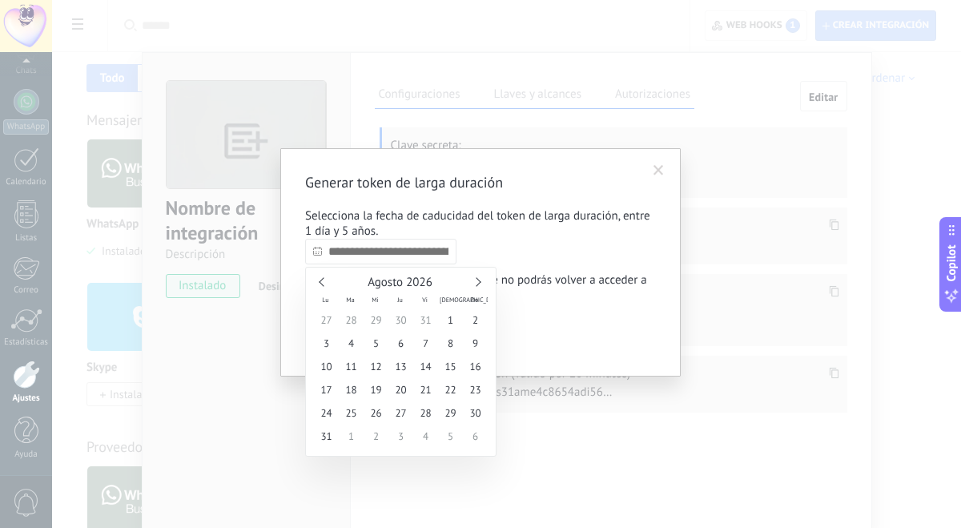
click at [479, 283] on link at bounding box center [476, 281] width 9 height 9
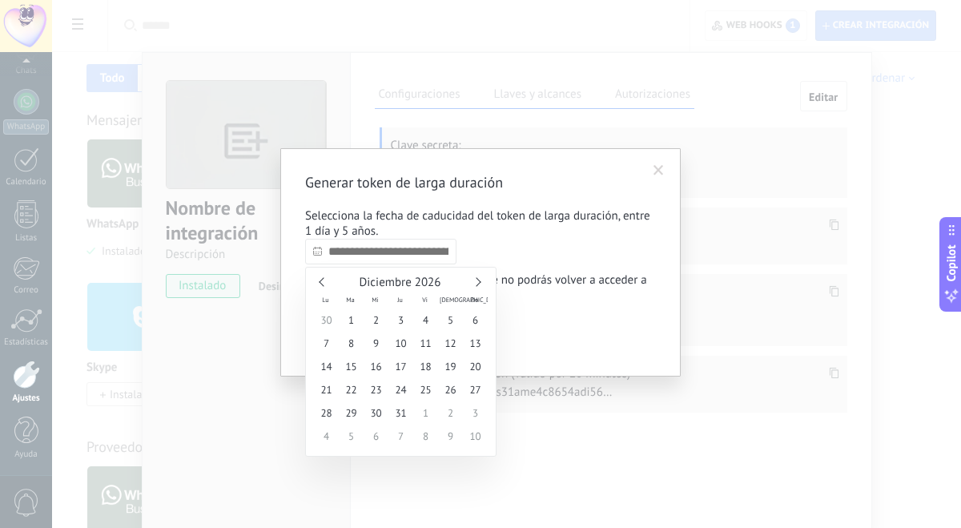
click at [479, 283] on link at bounding box center [476, 281] width 9 height 9
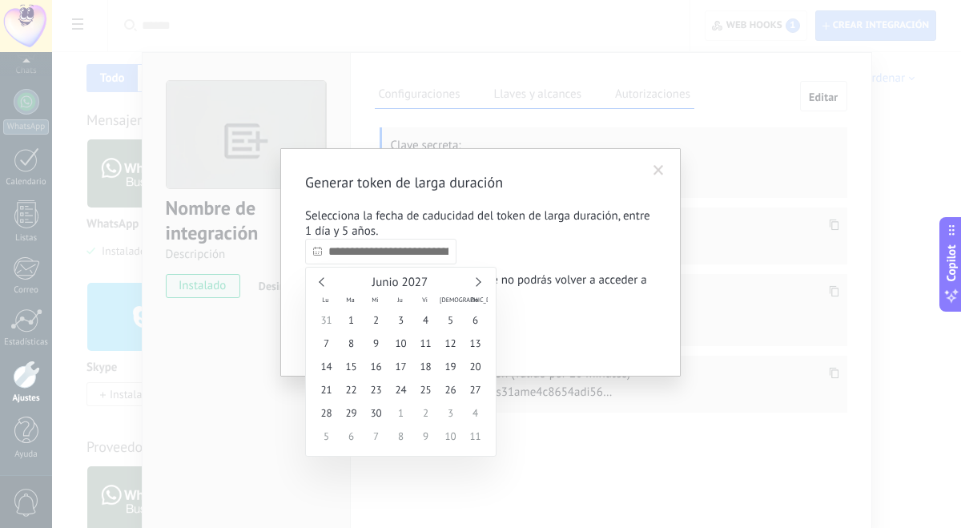
click at [479, 283] on link at bounding box center [476, 281] width 9 height 9
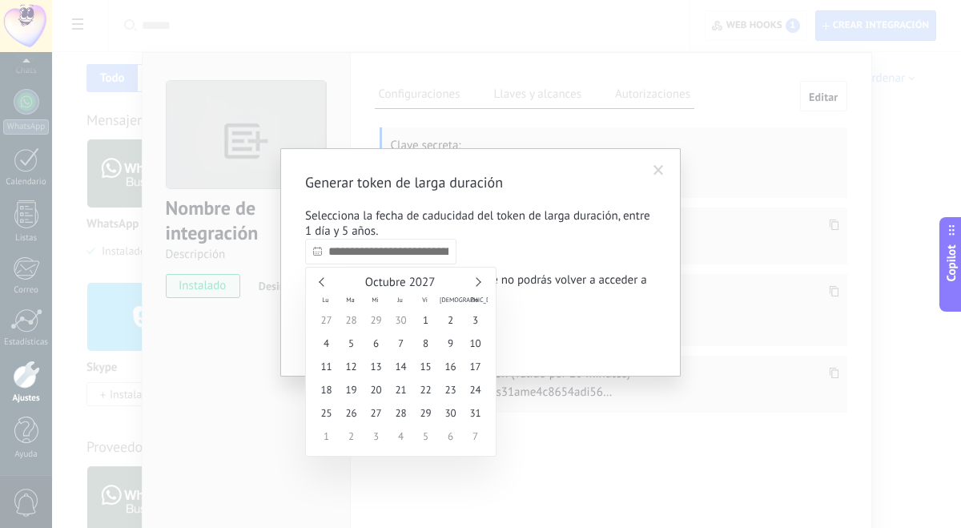
click at [479, 283] on link at bounding box center [476, 281] width 9 height 9
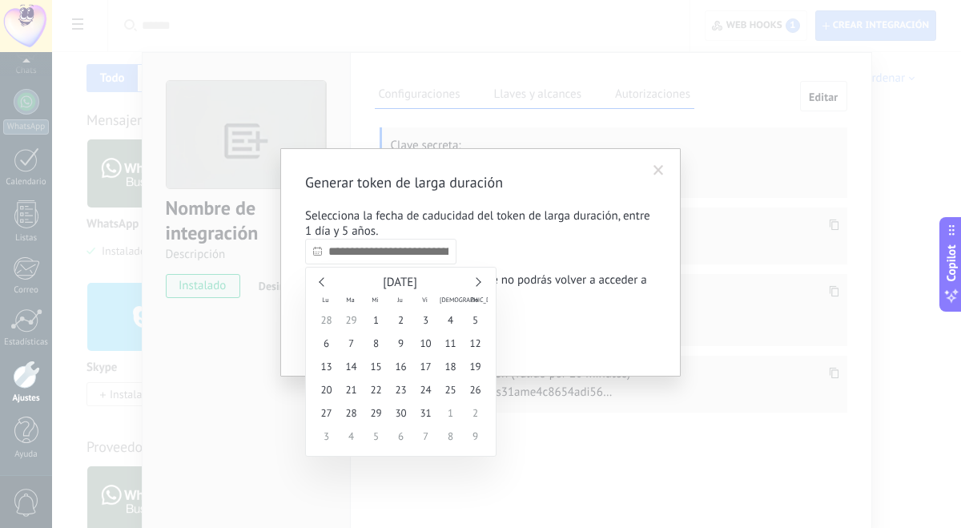
click at [479, 283] on link at bounding box center [476, 281] width 9 height 9
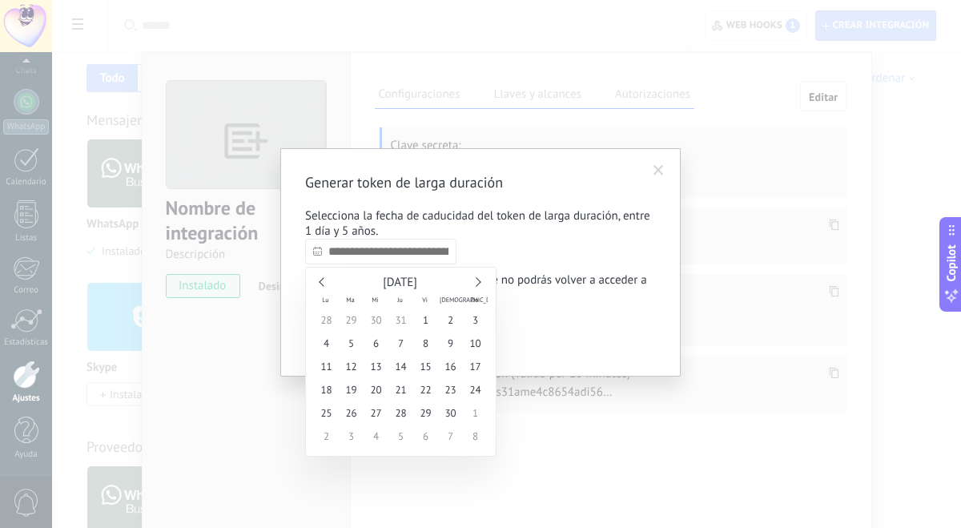
click at [479, 283] on link at bounding box center [476, 281] width 9 height 9
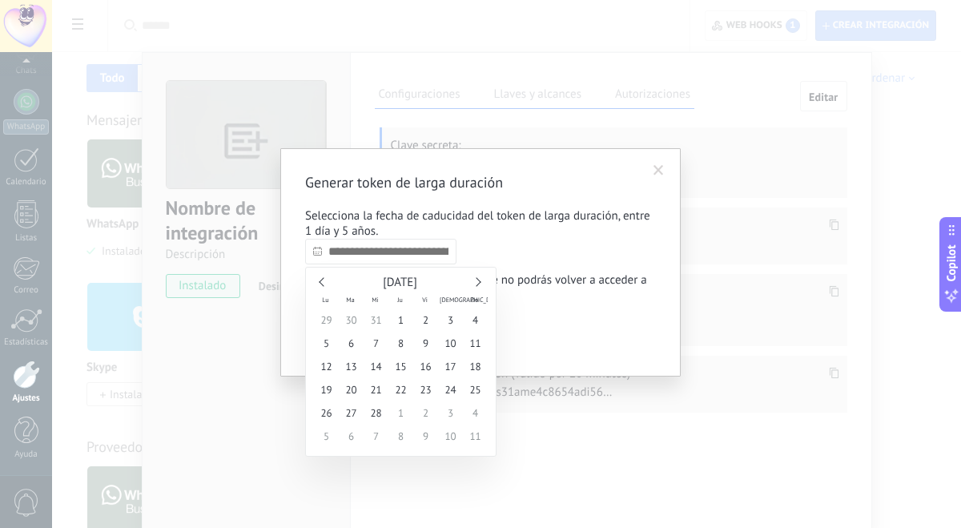
click at [479, 283] on link at bounding box center [476, 281] width 9 height 9
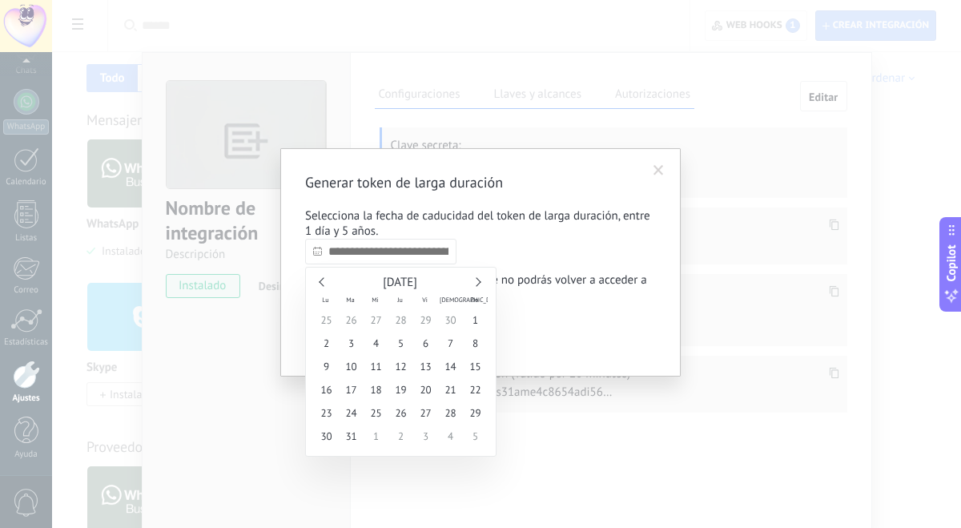
click at [479, 283] on link at bounding box center [476, 281] width 9 height 9
type input "**********"
click at [472, 411] on span "30" at bounding box center [475, 412] width 25 height 23
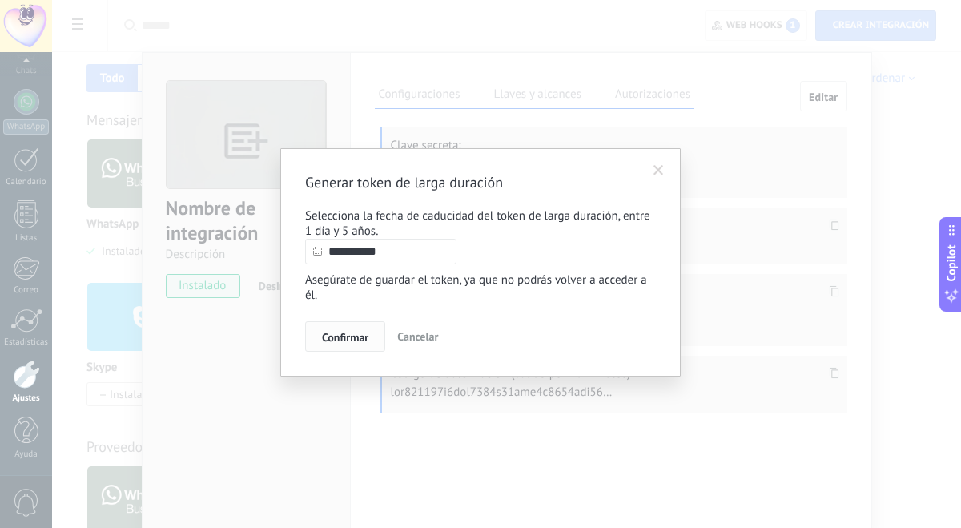
click at [354, 336] on span "Confirmar" at bounding box center [345, 337] width 46 height 11
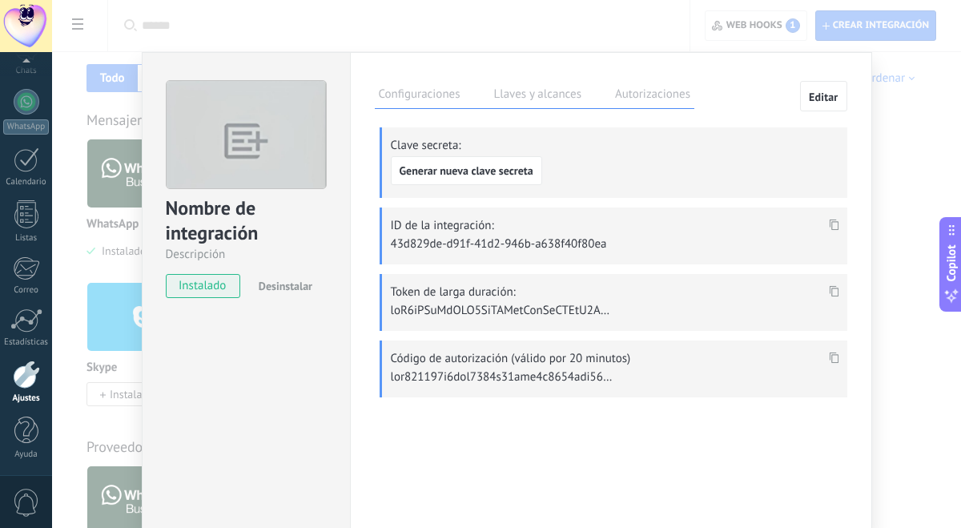
click at [832, 296] on use at bounding box center [834, 291] width 10 height 11
click at [832, 357] on icon at bounding box center [834, 358] width 10 height 11
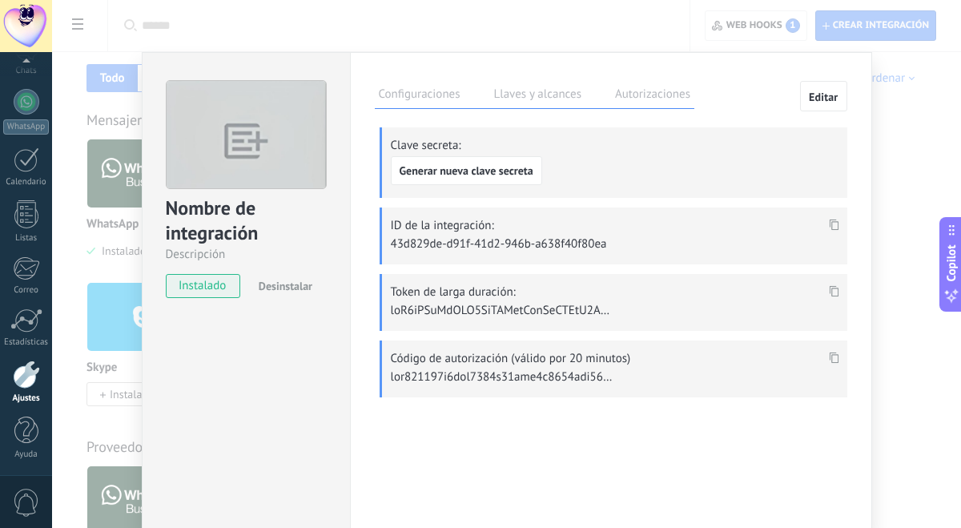
click at [633, 89] on label "Autorizaciones" at bounding box center [652, 96] width 83 height 23
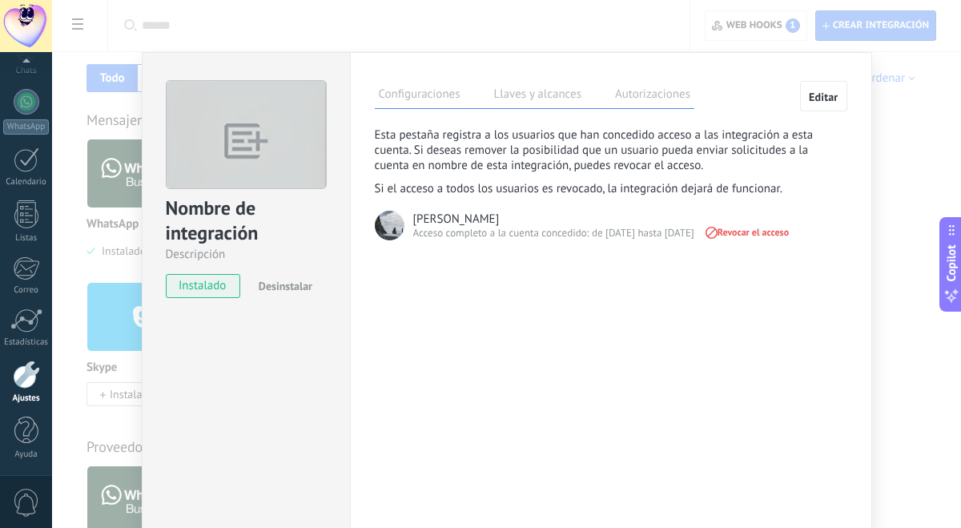
click at [546, 97] on label "Llaves y alcances" at bounding box center [537, 96] width 95 height 23
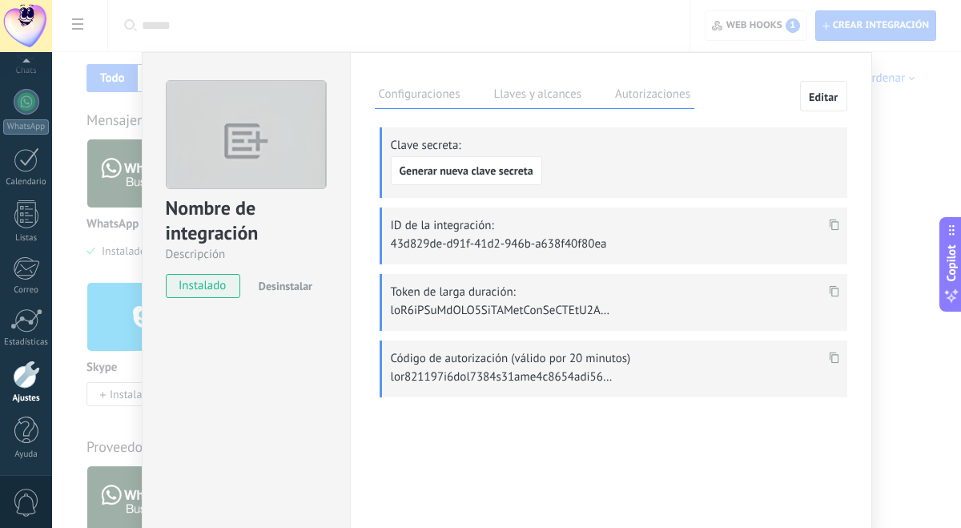
click at [350, 200] on div "Configuraciones Llaves y alcances Autorizaciones Editar Clave secreta: Generar …" at bounding box center [611, 290] width 522 height 477
click at [457, 29] on div "Nombre de integración Descripción instalado Desinstalar Configuraciones Llaves …" at bounding box center [506, 264] width 909 height 528
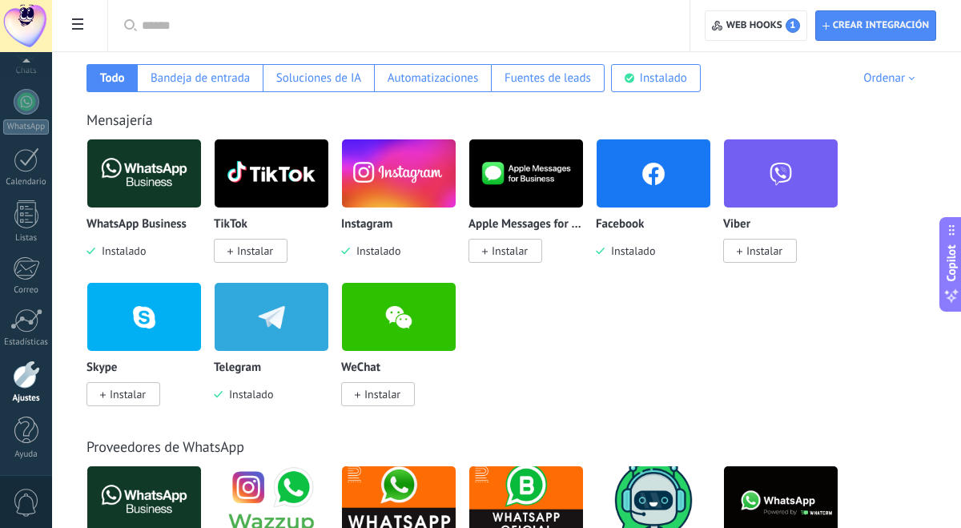
scroll to position [0, 0]
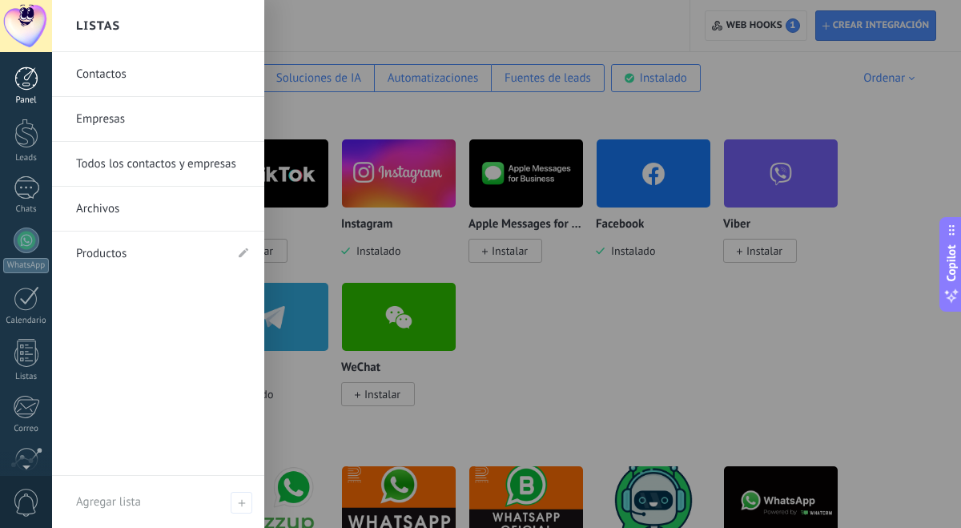
click at [28, 101] on div "Panel" at bounding box center [26, 100] width 46 height 10
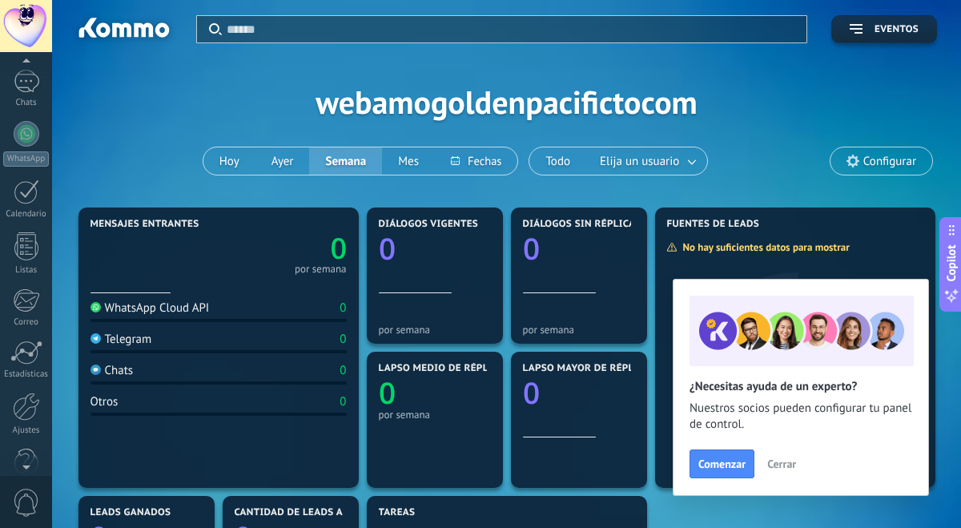
scroll to position [139, 0]
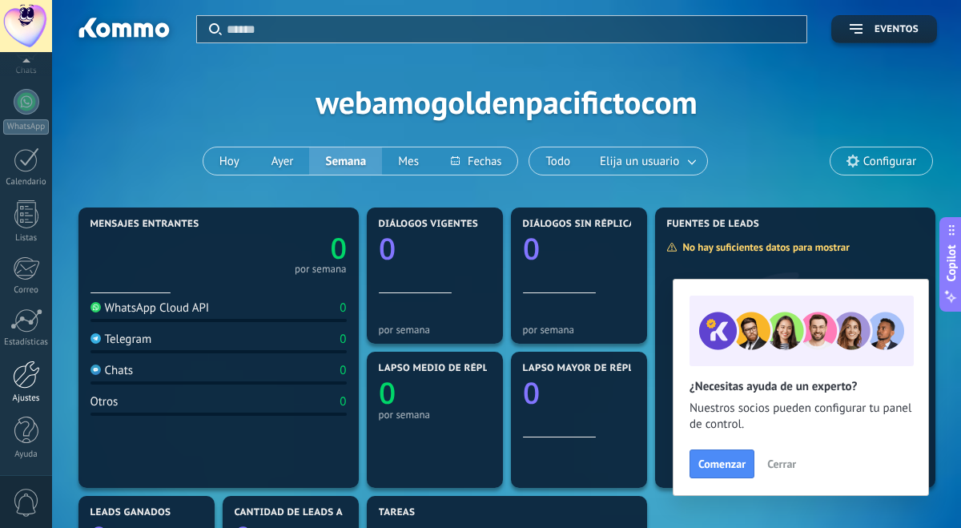
click at [26, 379] on div at bounding box center [26, 375] width 27 height 28
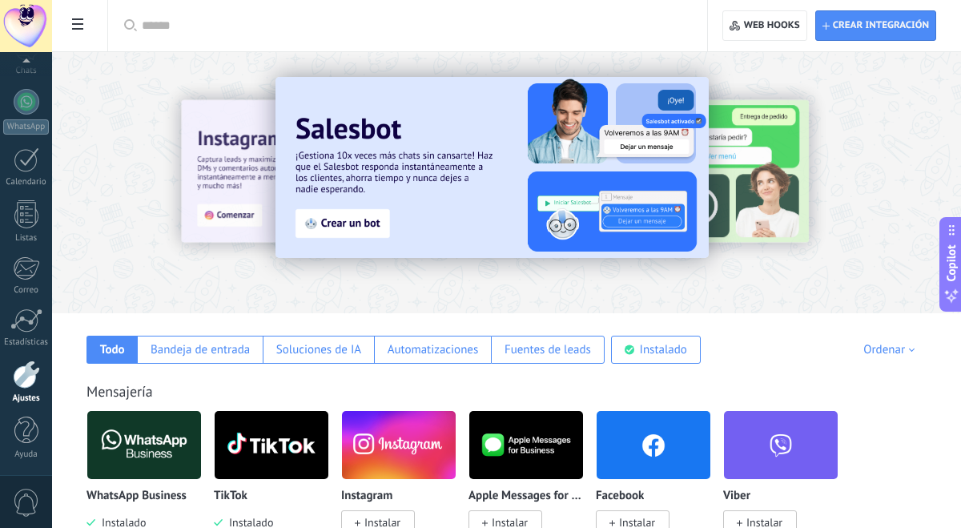
click at [37, 30] on div at bounding box center [26, 26] width 52 height 52
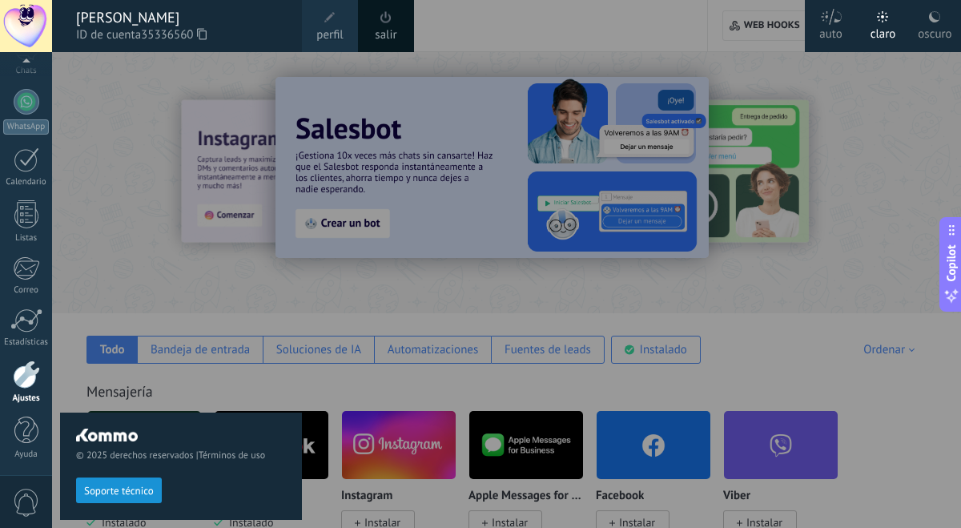
click at [332, 25] on span at bounding box center [330, 18] width 18 height 18
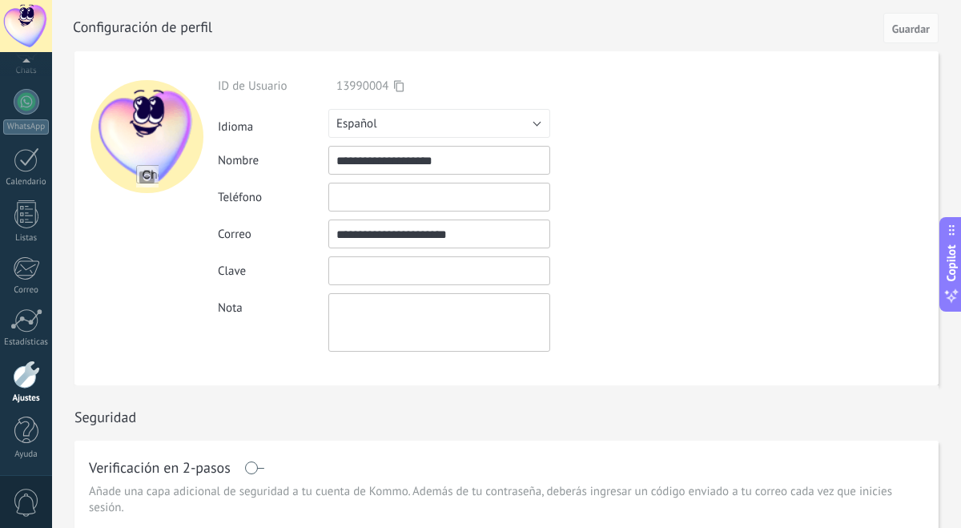
click at [356, 265] on input "textbox" at bounding box center [439, 270] width 222 height 29
click at [297, 284] on div "Clave" at bounding box center [477, 270] width 518 height 29
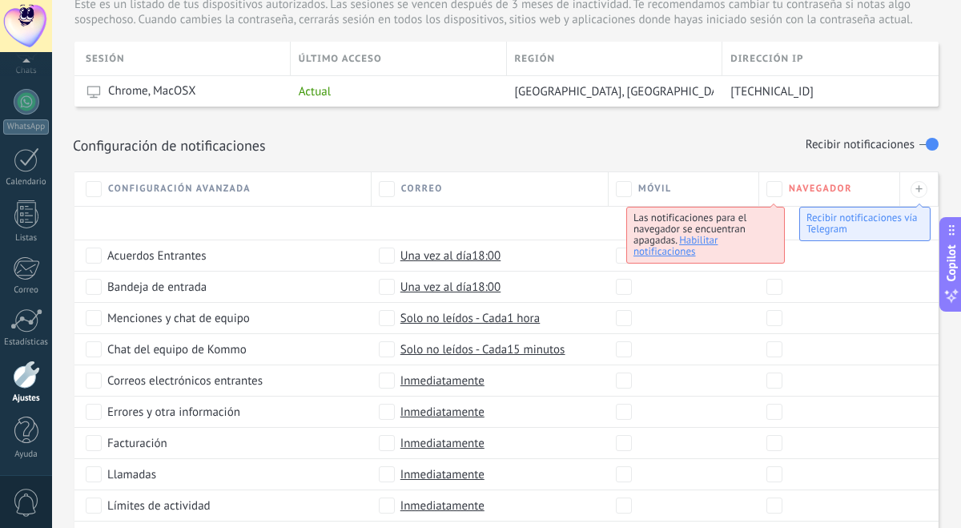
scroll to position [355, 0]
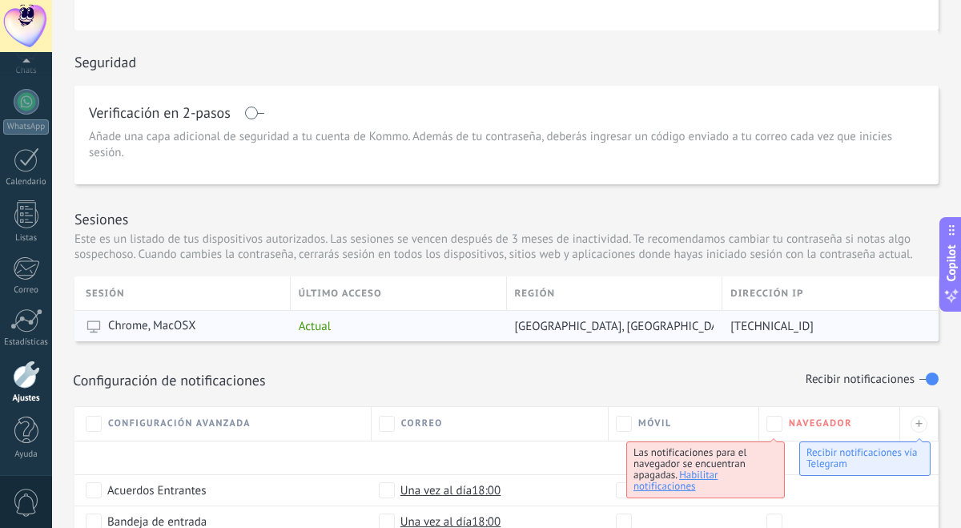
click at [316, 320] on span "Actual" at bounding box center [315, 326] width 32 height 15
click at [172, 334] on span "Chrome, MacOSX" at bounding box center [152, 326] width 88 height 16
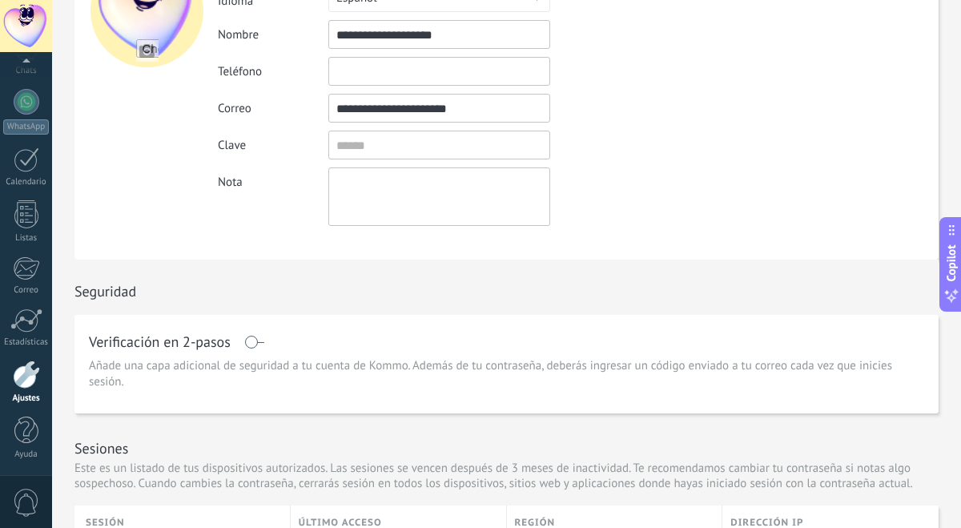
scroll to position [0, 0]
